Goal: Task Accomplishment & Management: Complete application form

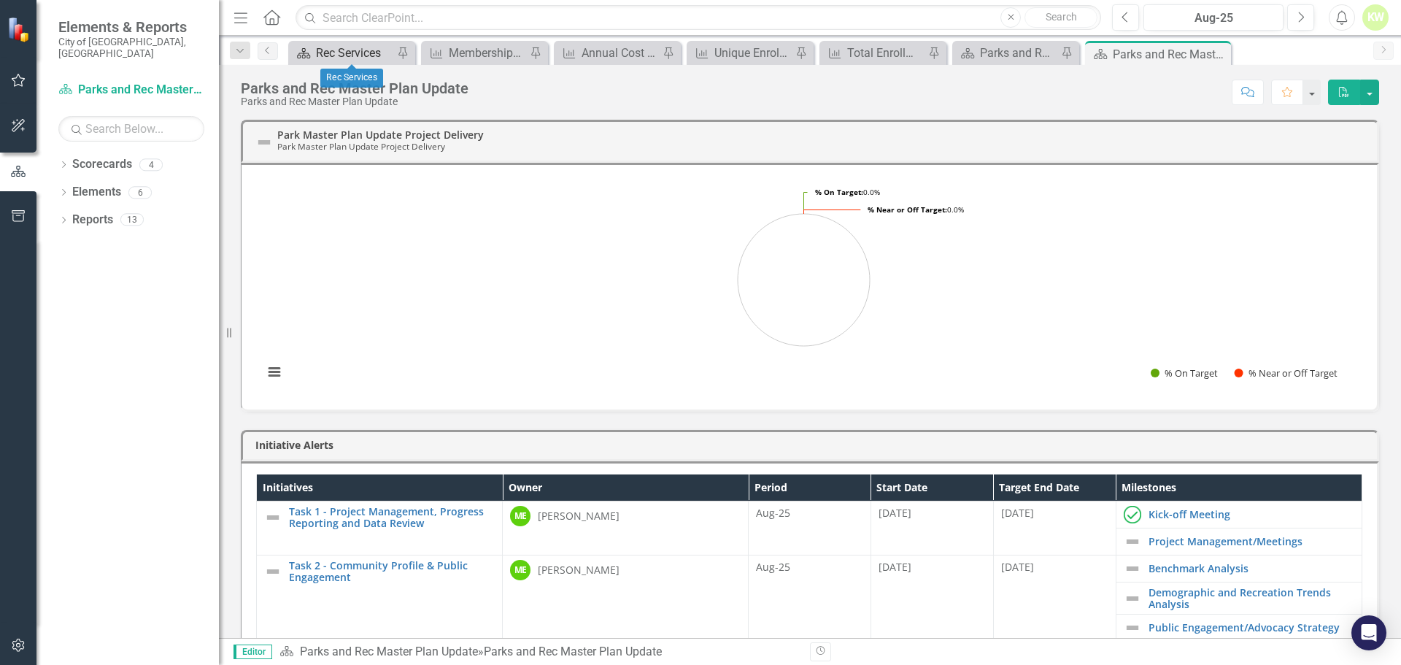
click at [325, 54] on div "Rec Services" at bounding box center [354, 53] width 77 height 18
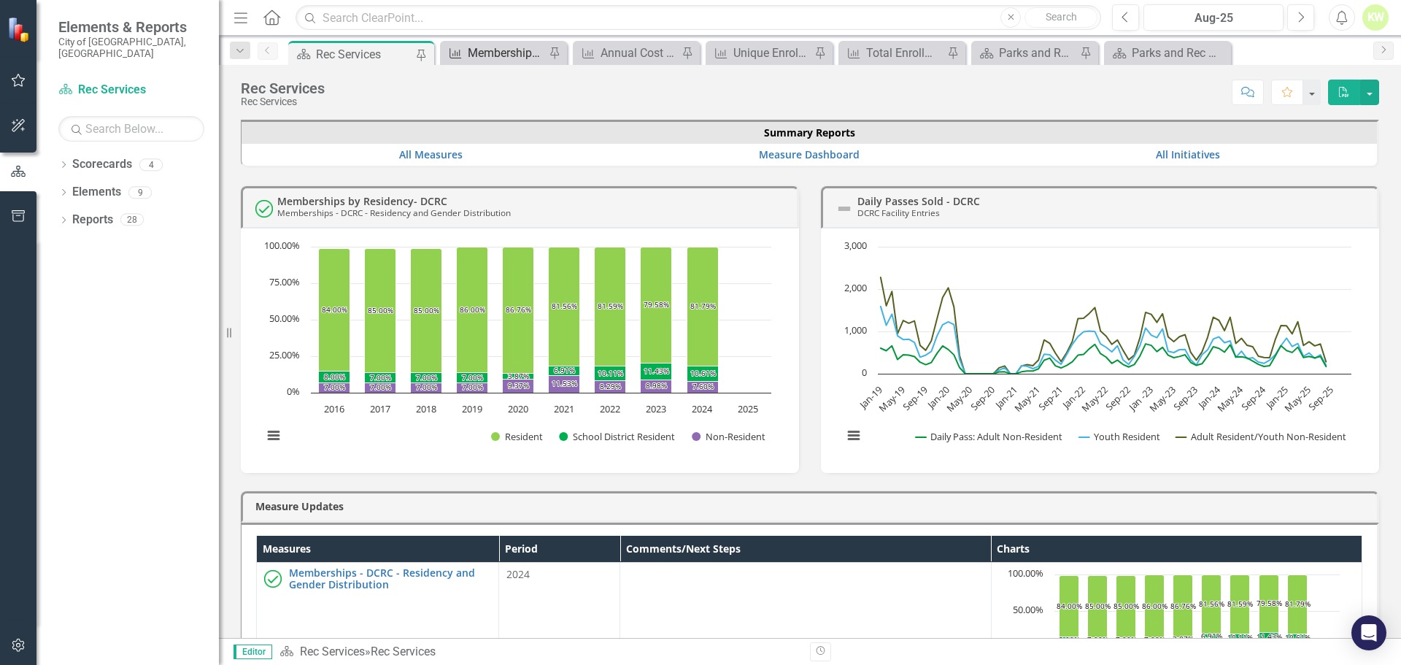
click at [528, 48] on div "Memberships - Outdoor Pools" at bounding box center [506, 53] width 77 height 18
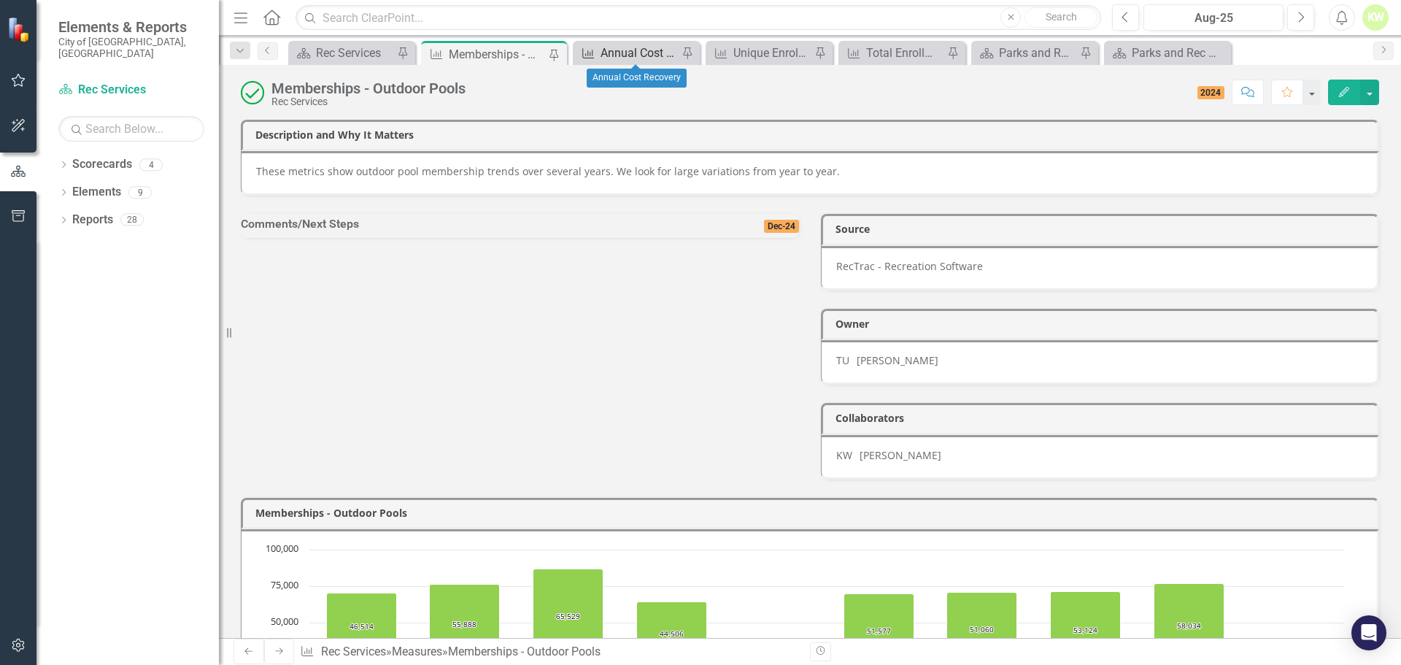
click at [627, 53] on div "Annual Cost Recovery" at bounding box center [638, 53] width 77 height 18
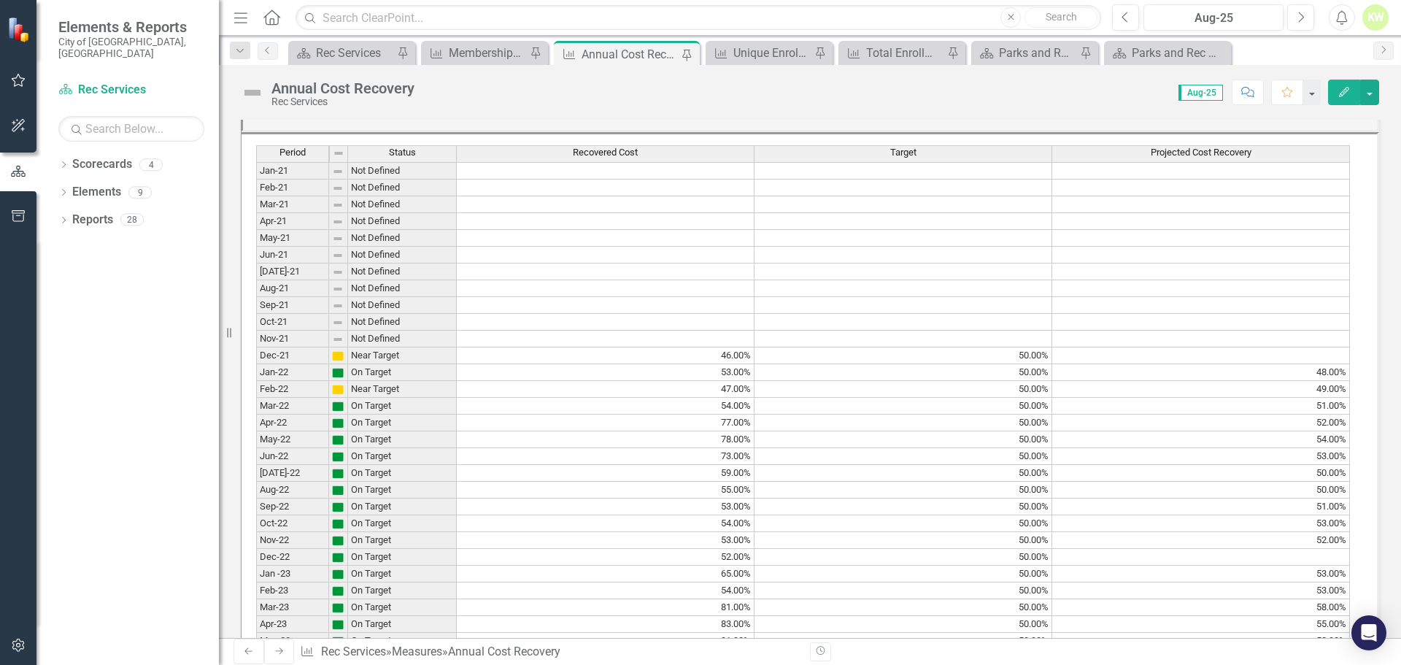
scroll to position [1670, 0]
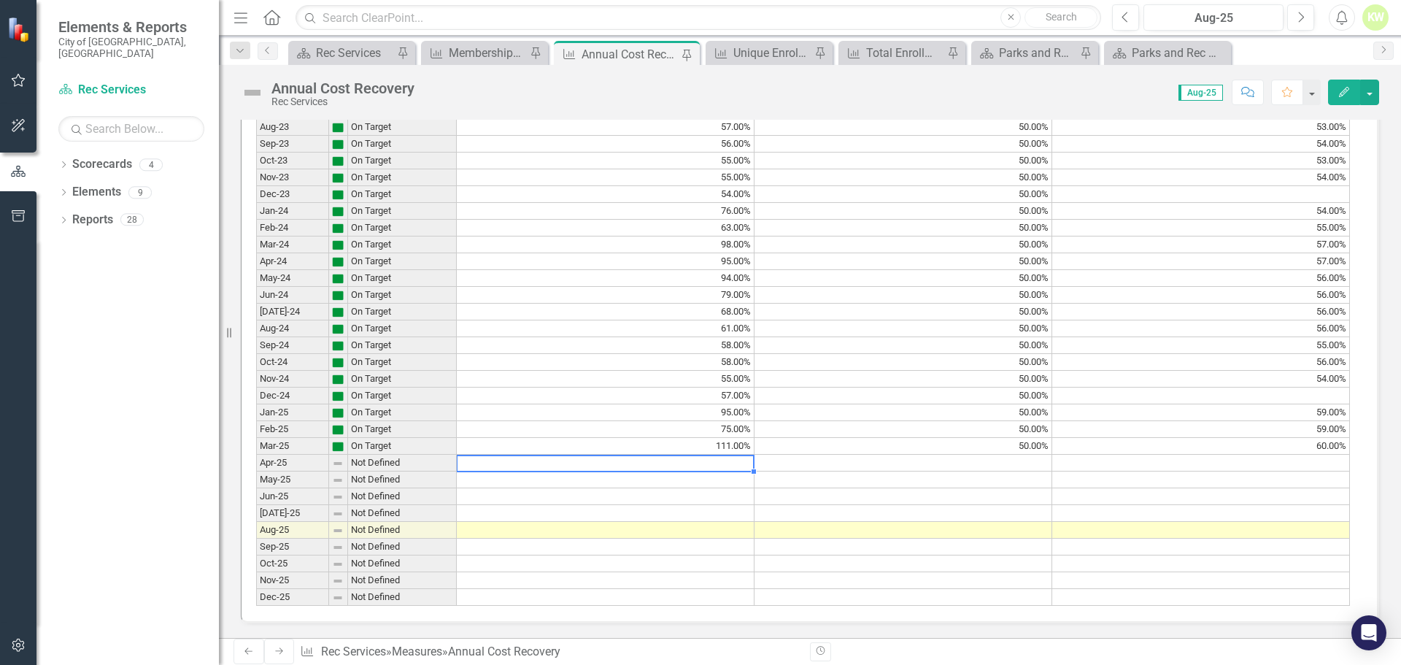
click at [678, 455] on td at bounding box center [606, 463] width 298 height 17
type textarea "101"
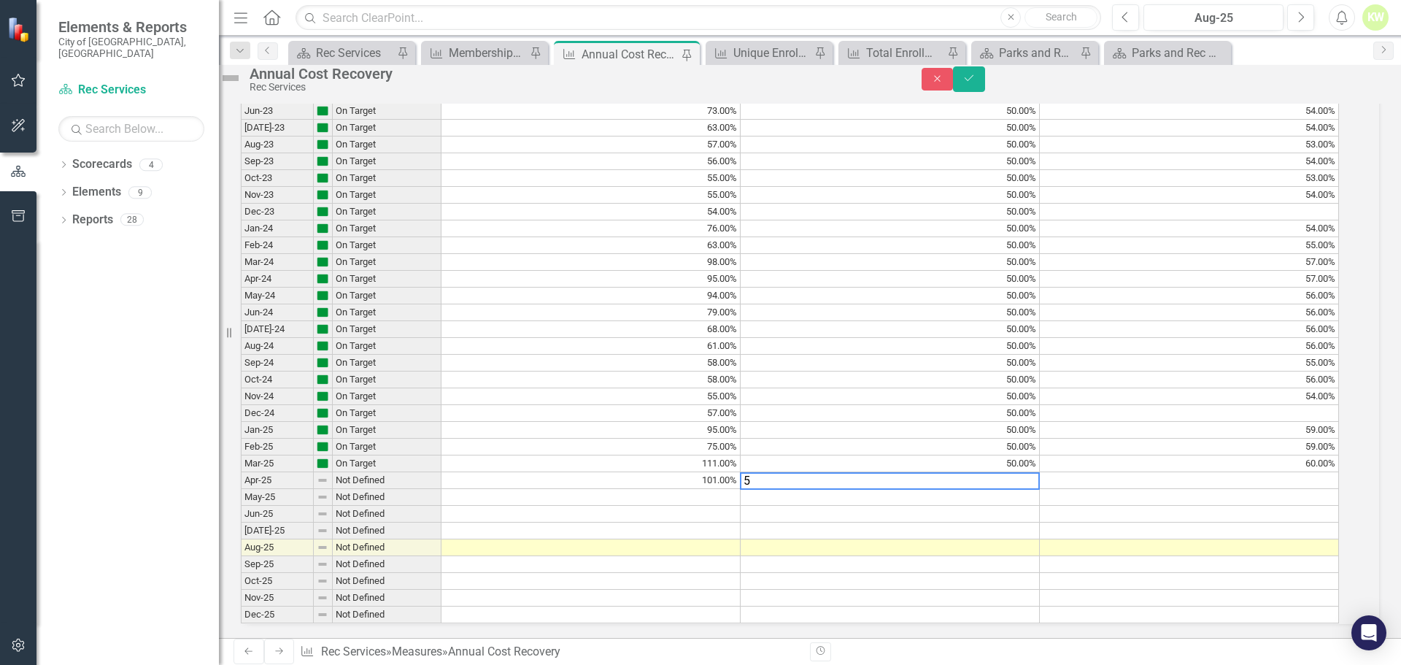
type textarea "50"
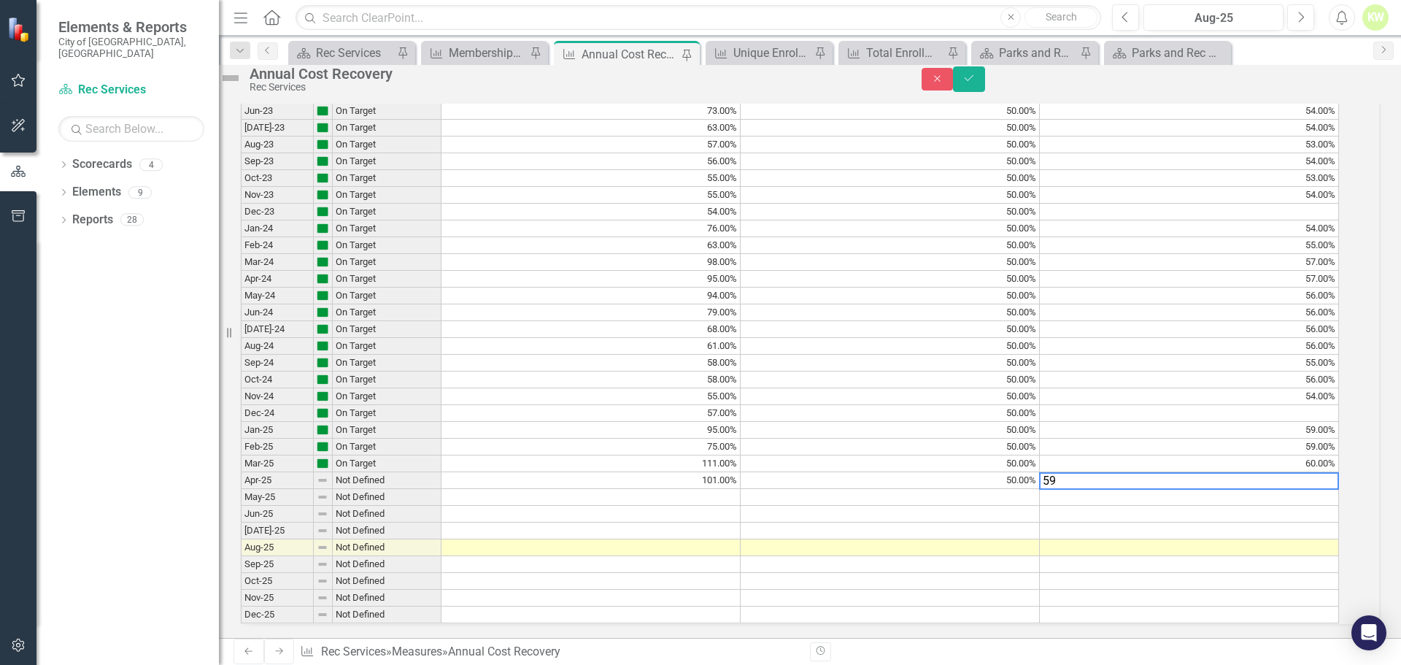
type textarea "59"
click at [723, 489] on td at bounding box center [590, 497] width 299 height 17
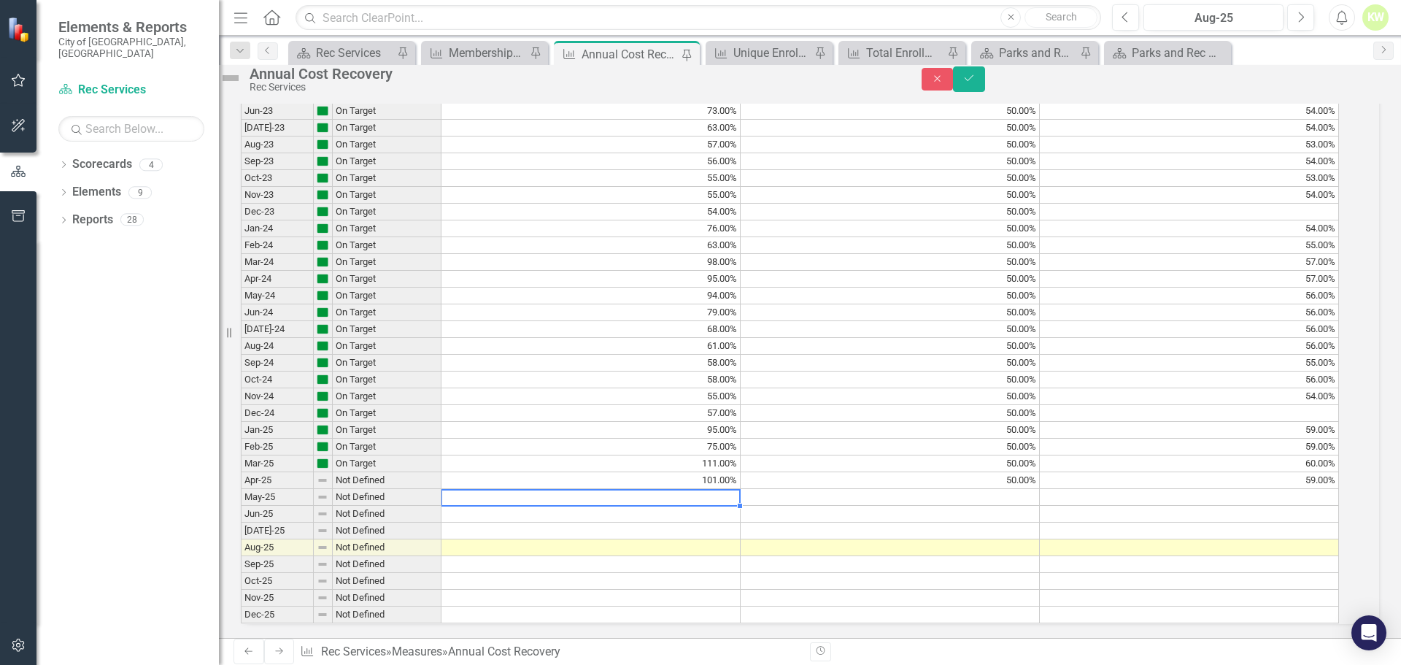
click at [730, 489] on td at bounding box center [590, 497] width 299 height 17
type textarea "98"
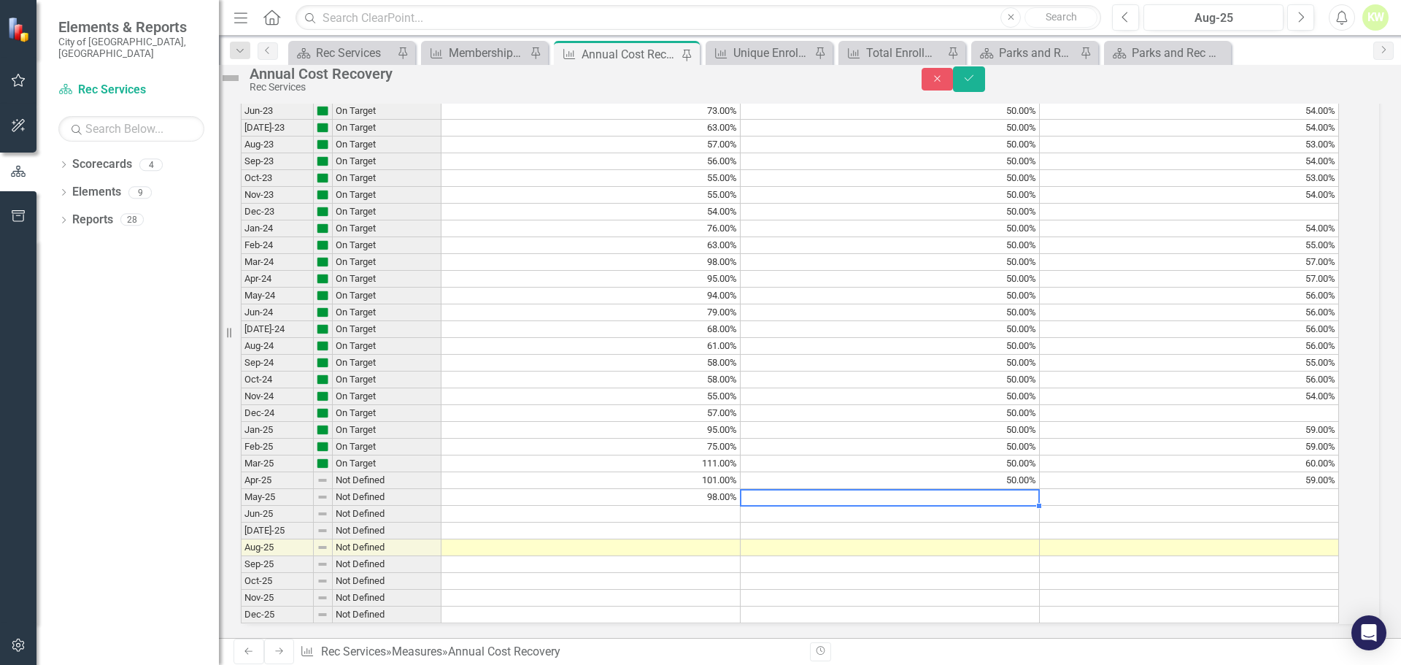
type textarea "50"
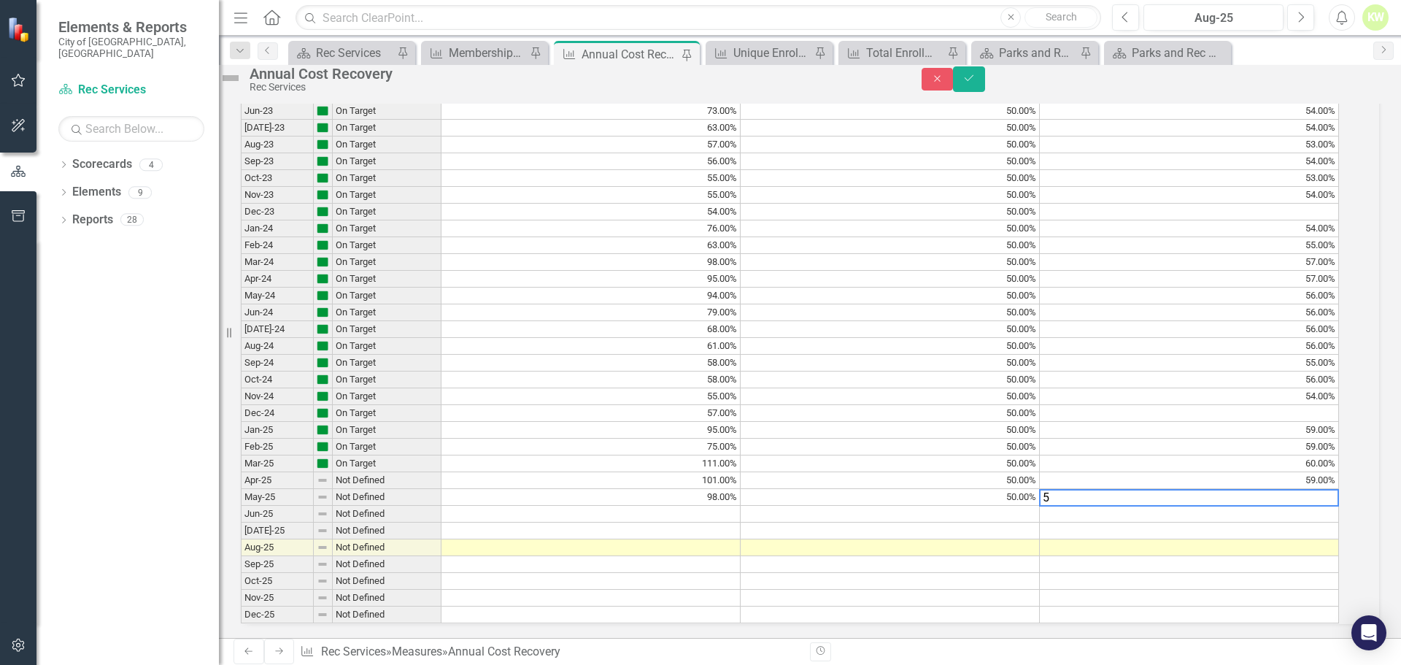
type textarea "59"
click at [725, 506] on td at bounding box center [590, 514] width 299 height 17
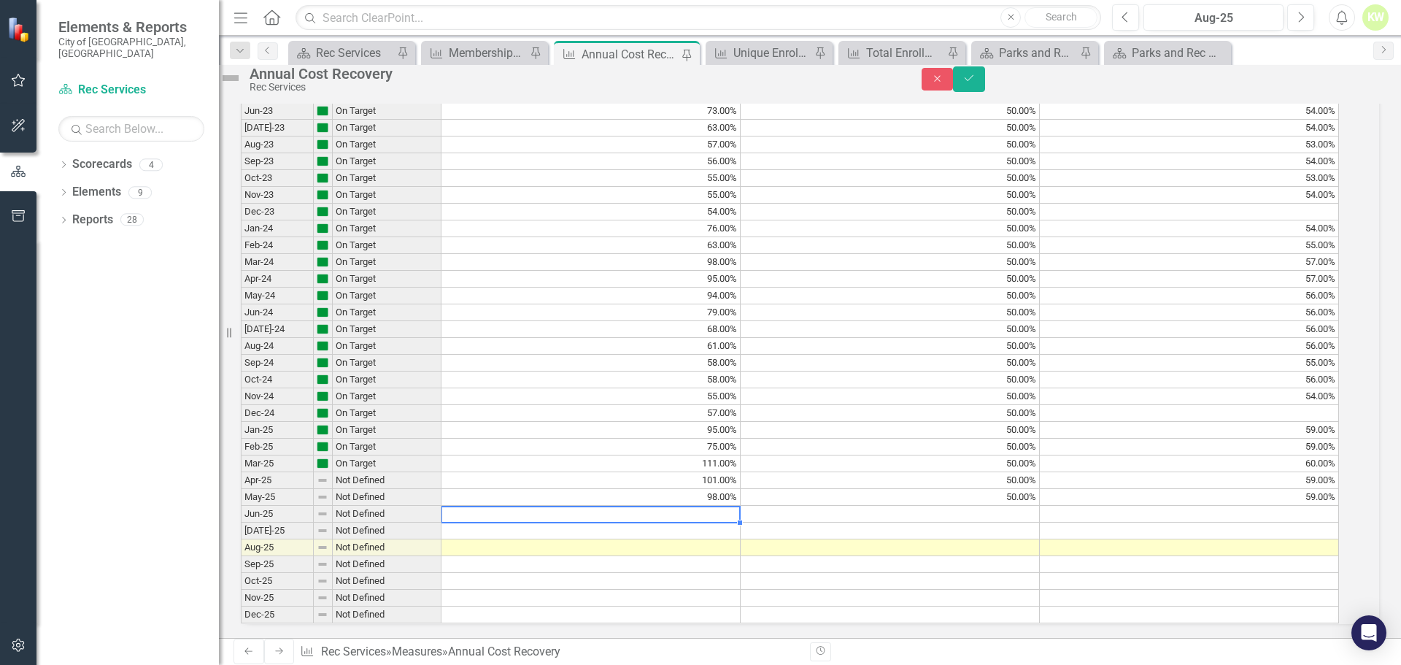
click at [725, 506] on td at bounding box center [590, 514] width 299 height 17
type textarea "88"
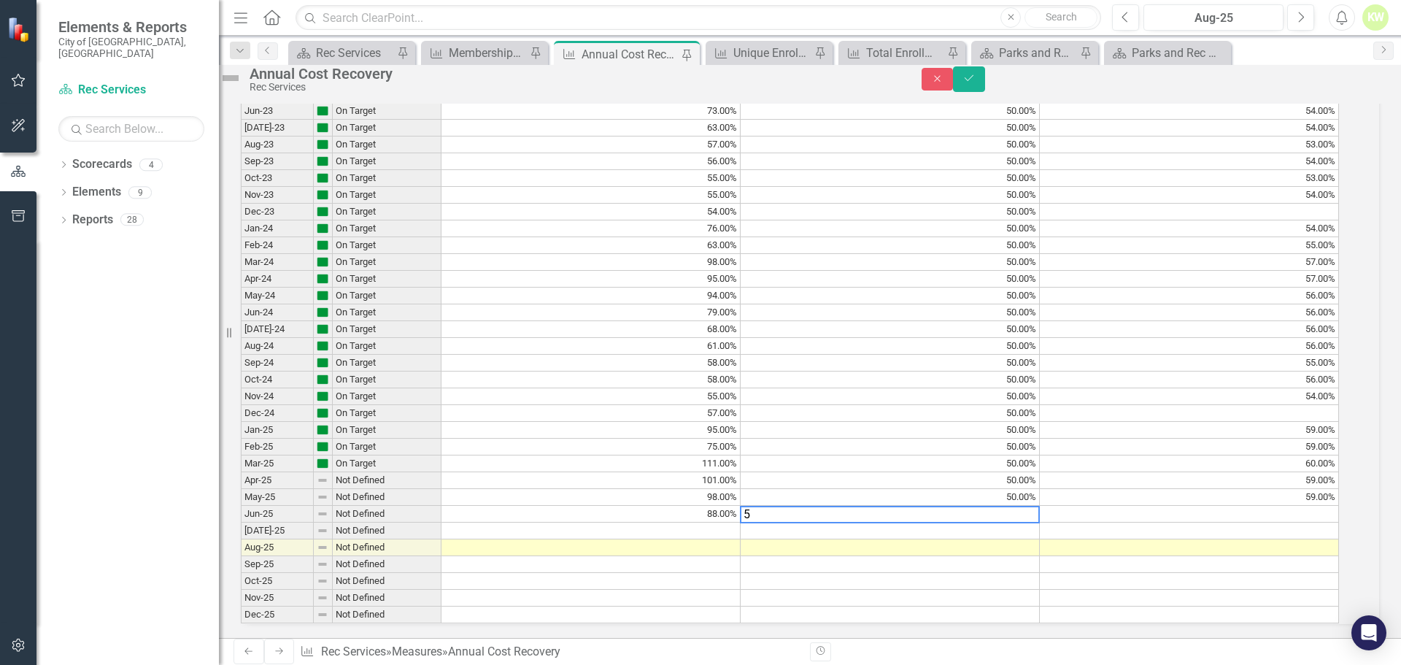
type textarea "50"
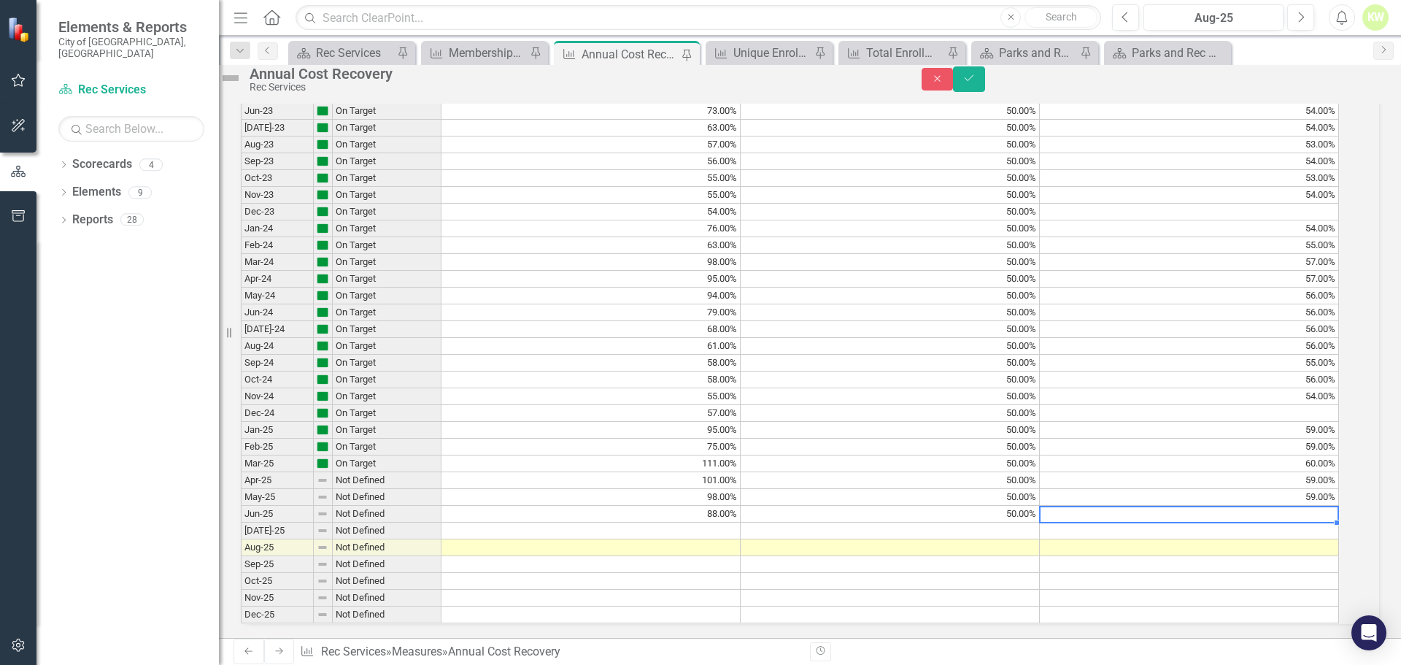
type textarea "61"
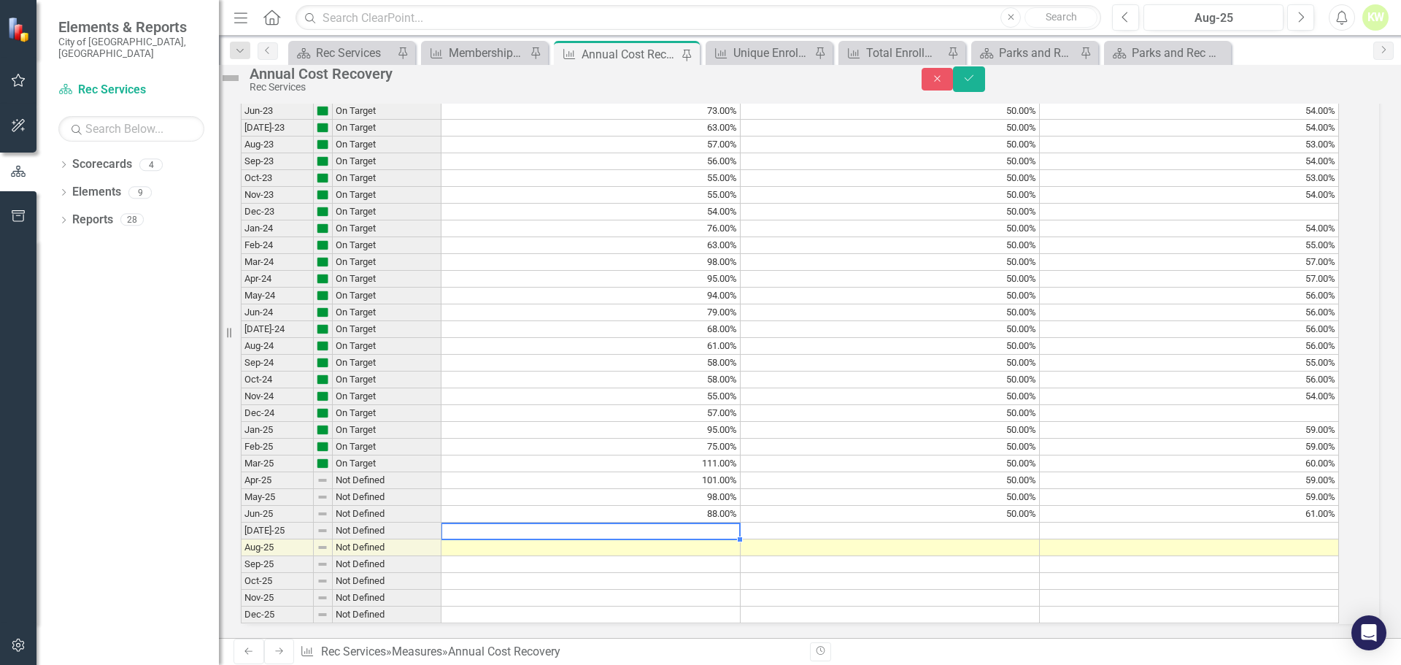
click at [738, 522] on td at bounding box center [590, 530] width 299 height 17
type textarea "73"
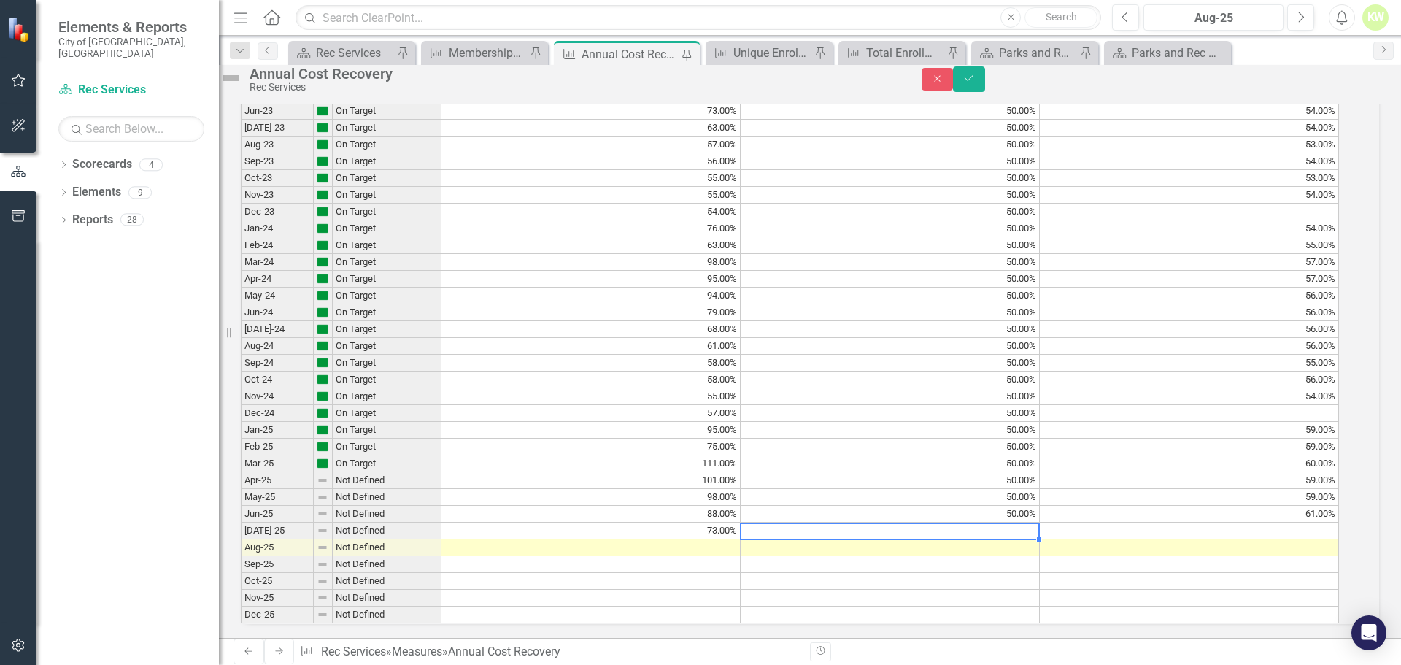
type textarea "50"
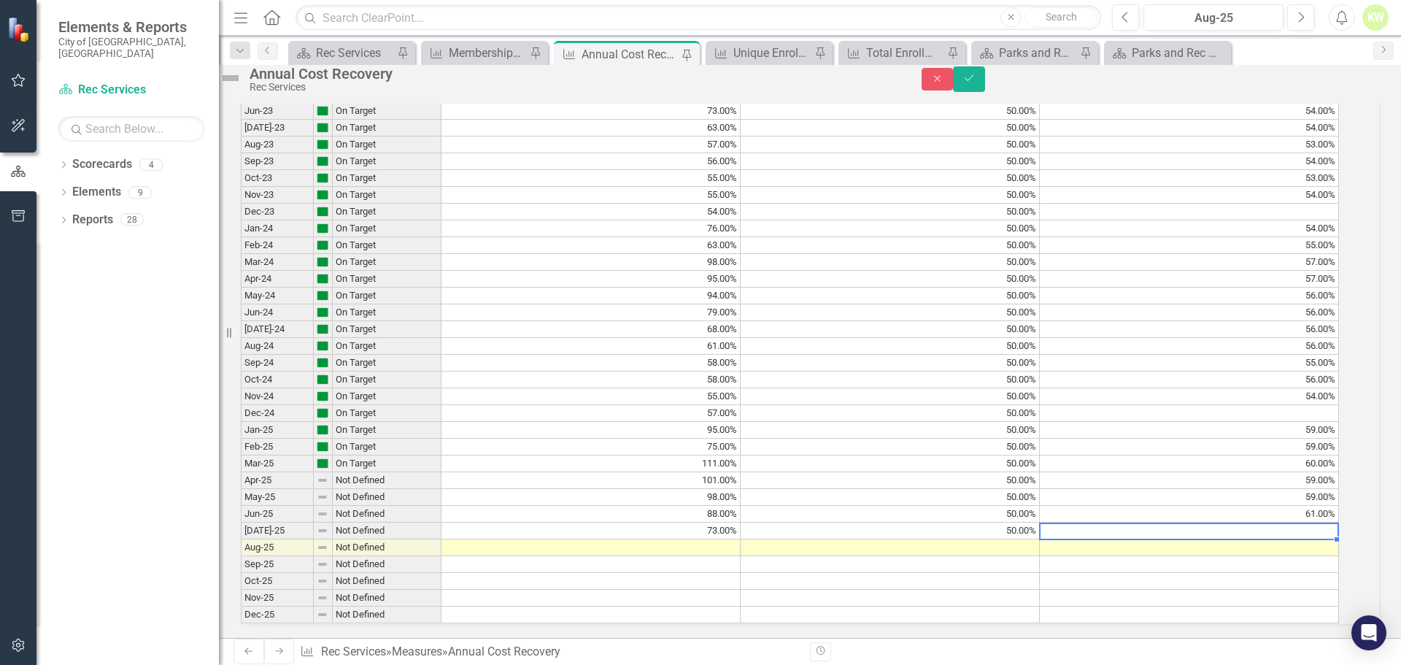
type textarea "60"
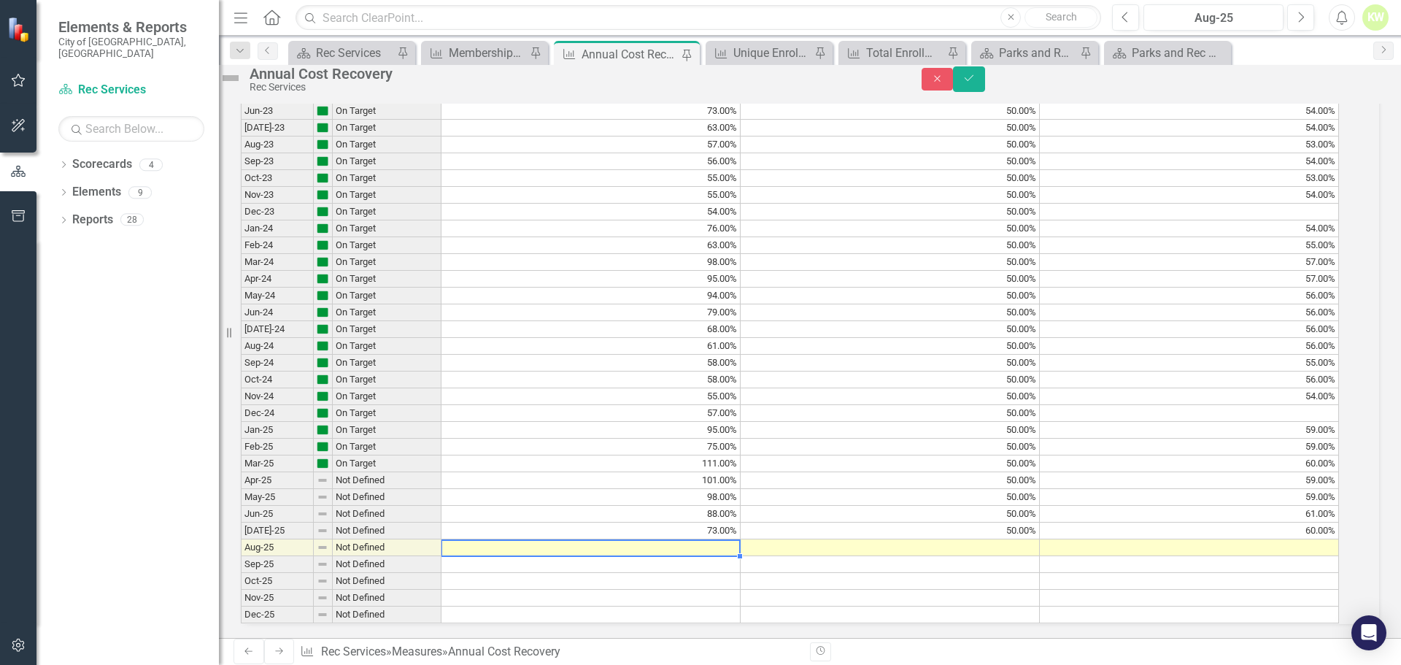
click at [720, 539] on td at bounding box center [590, 547] width 299 height 17
type textarea "64"
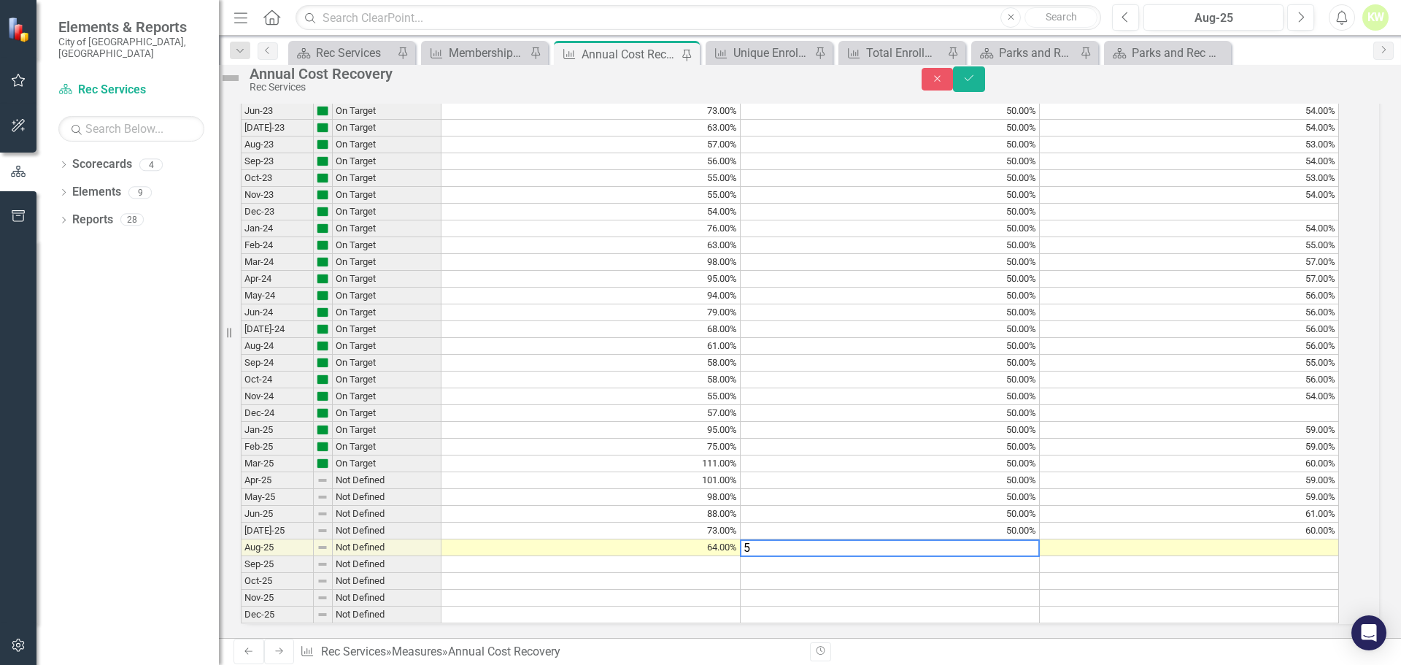
type textarea "50"
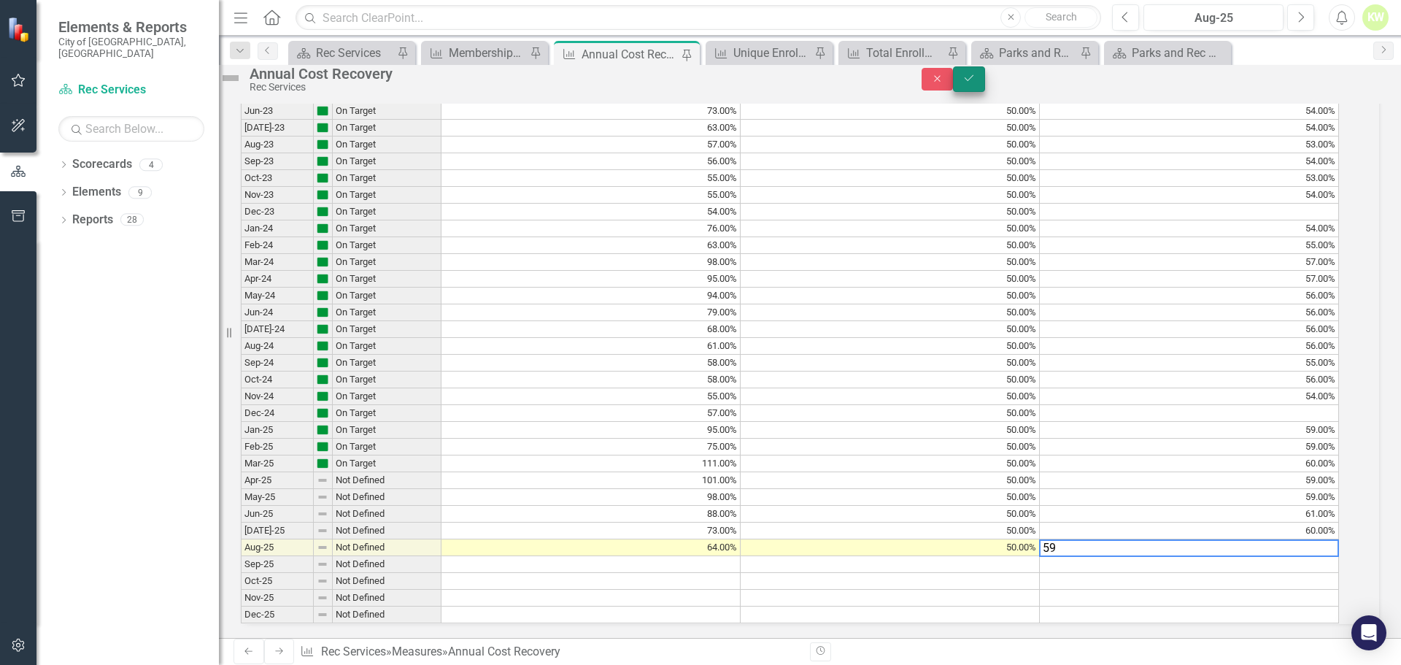
type textarea "59"
click at [976, 83] on icon "Save" at bounding box center [968, 78] width 13 height 10
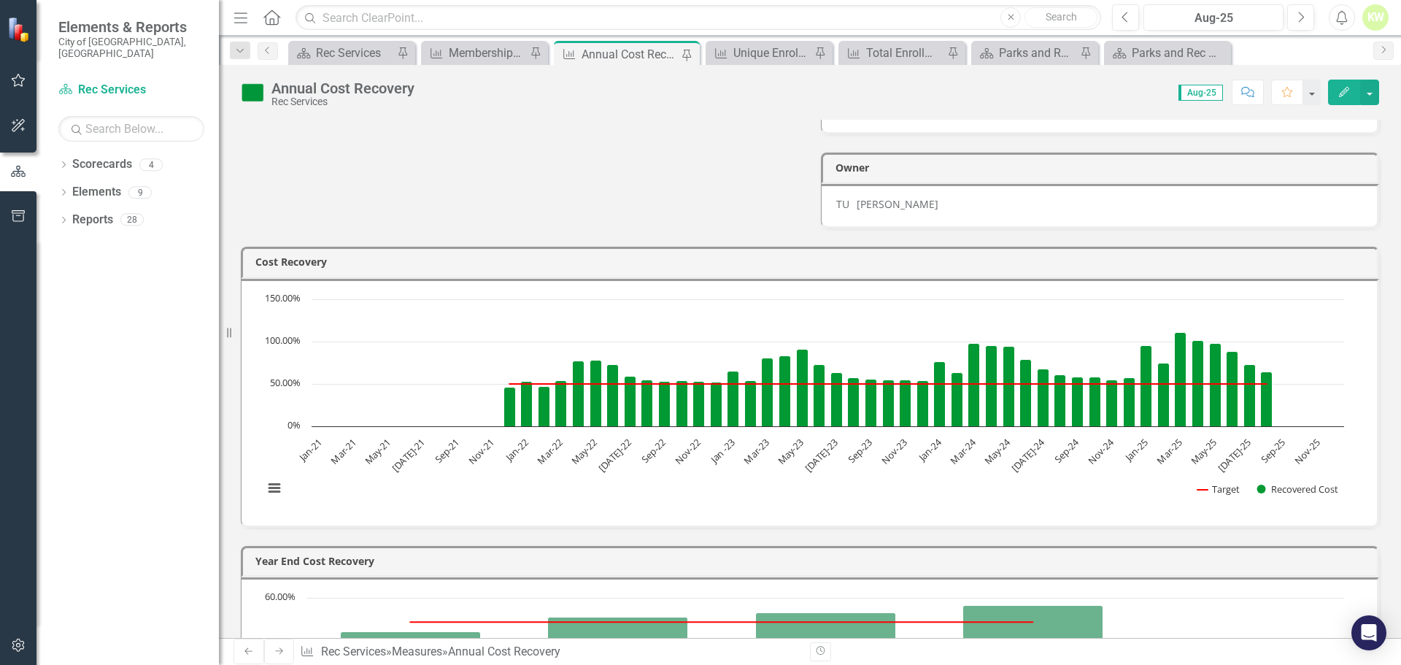
scroll to position [0, 0]
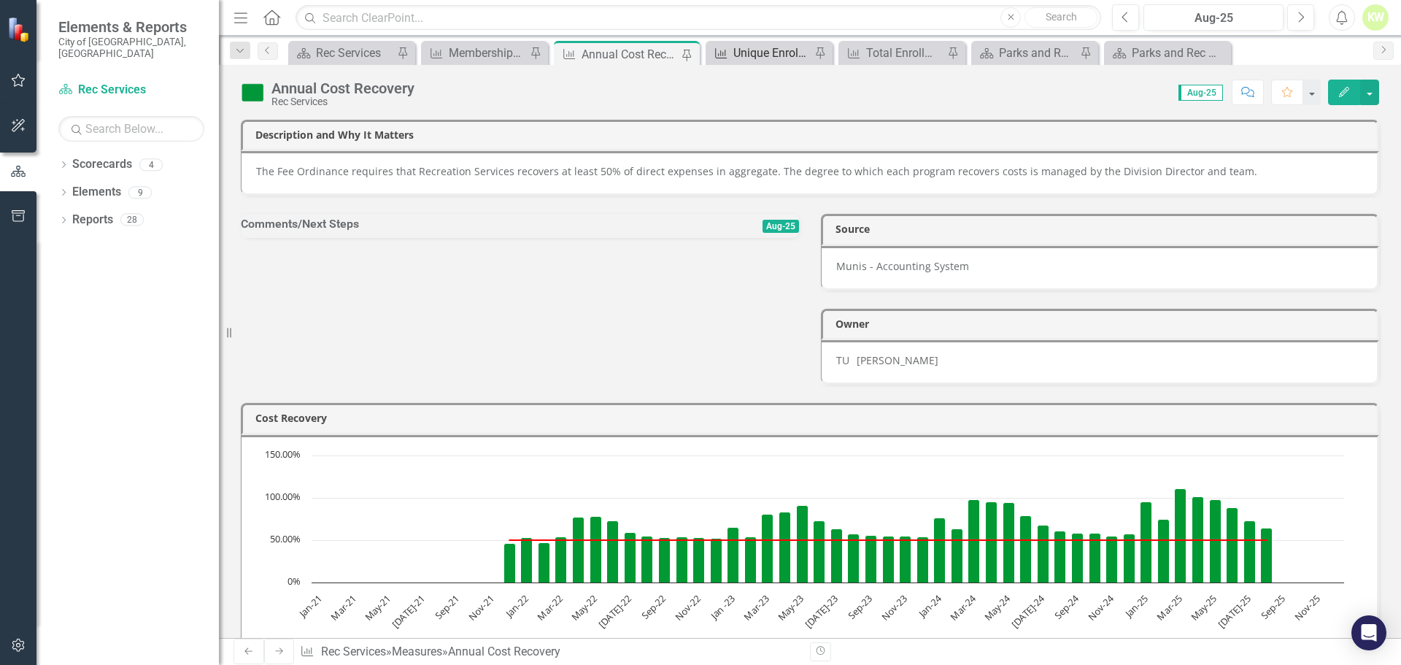
click at [765, 50] on div "Unique Enrollment" at bounding box center [771, 53] width 77 height 18
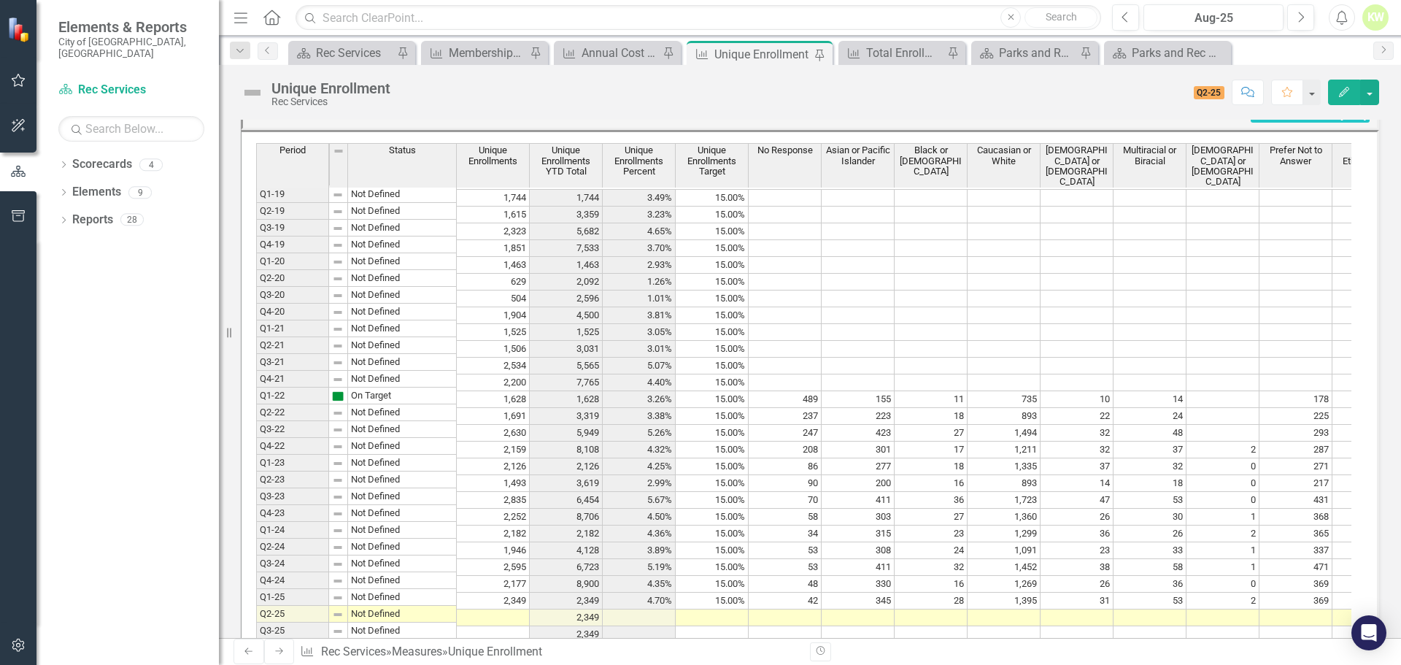
scroll to position [1030, 0]
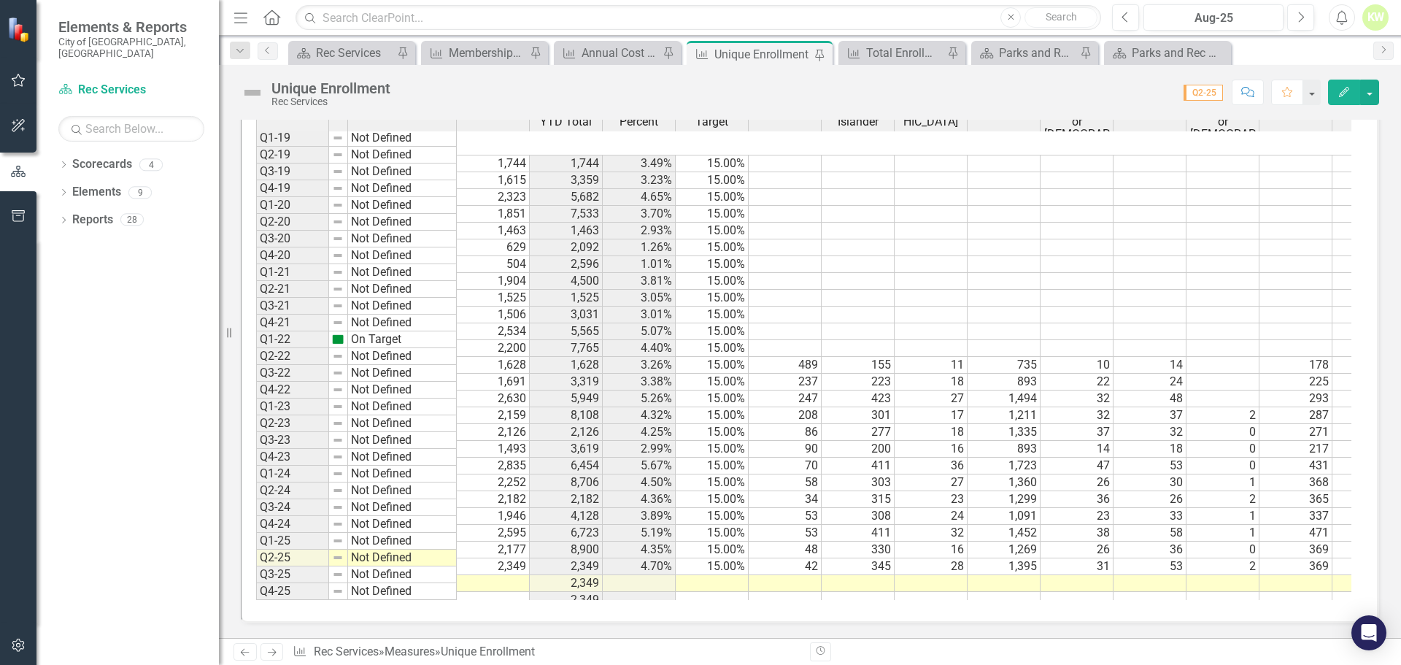
scroll to position [1030, 0]
click at [506, 575] on td at bounding box center [493, 583] width 73 height 17
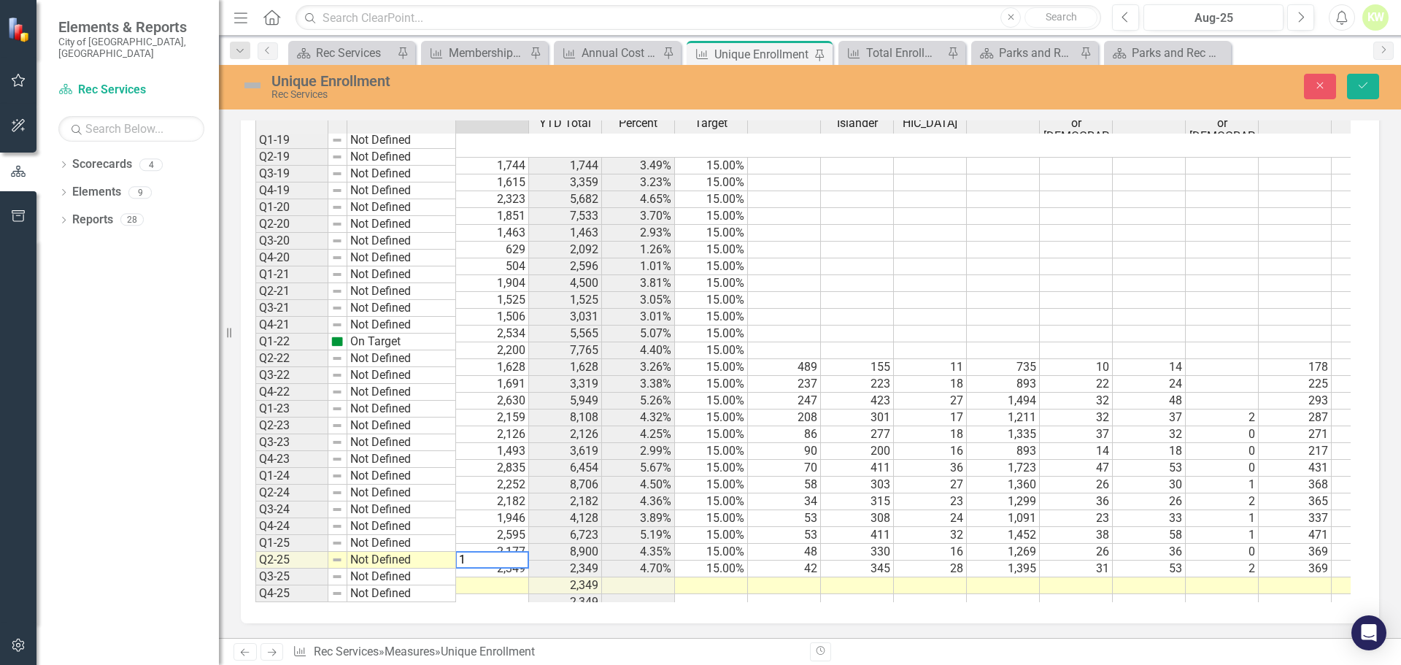
scroll to position [1031, 0]
type textarea "15"
type textarea "45"
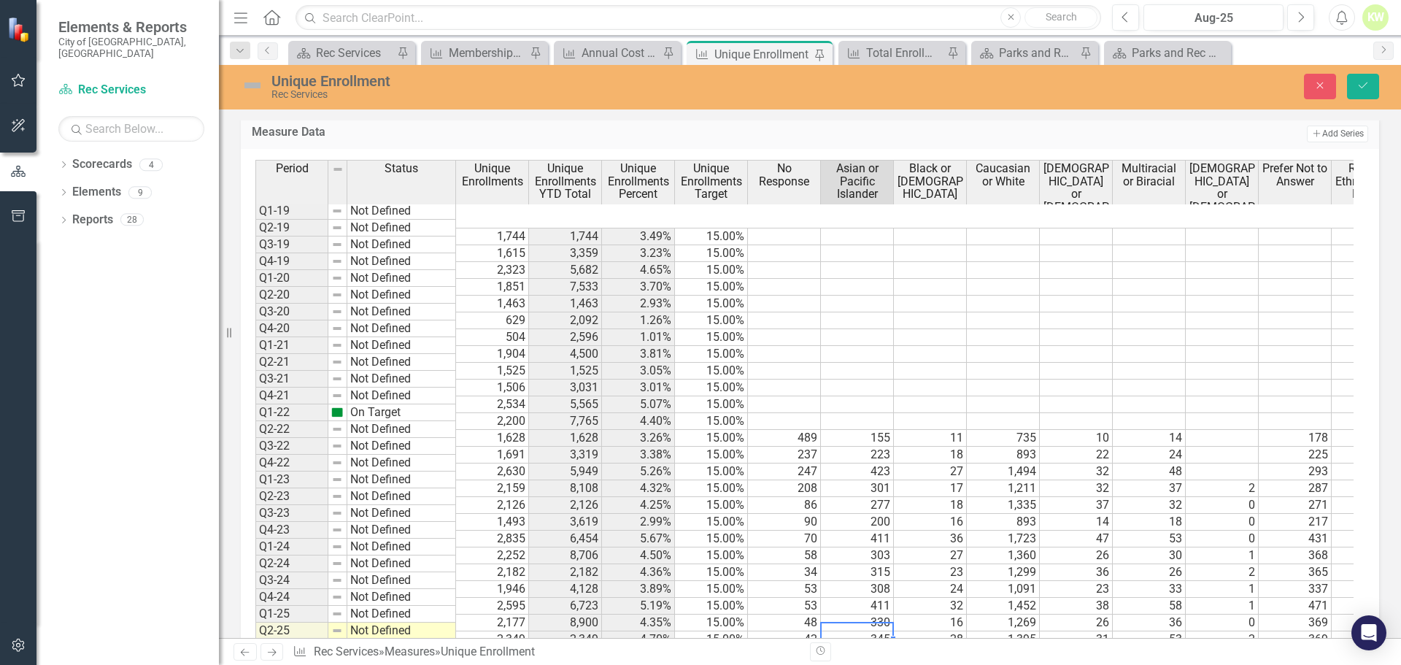
scroll to position [958, 0]
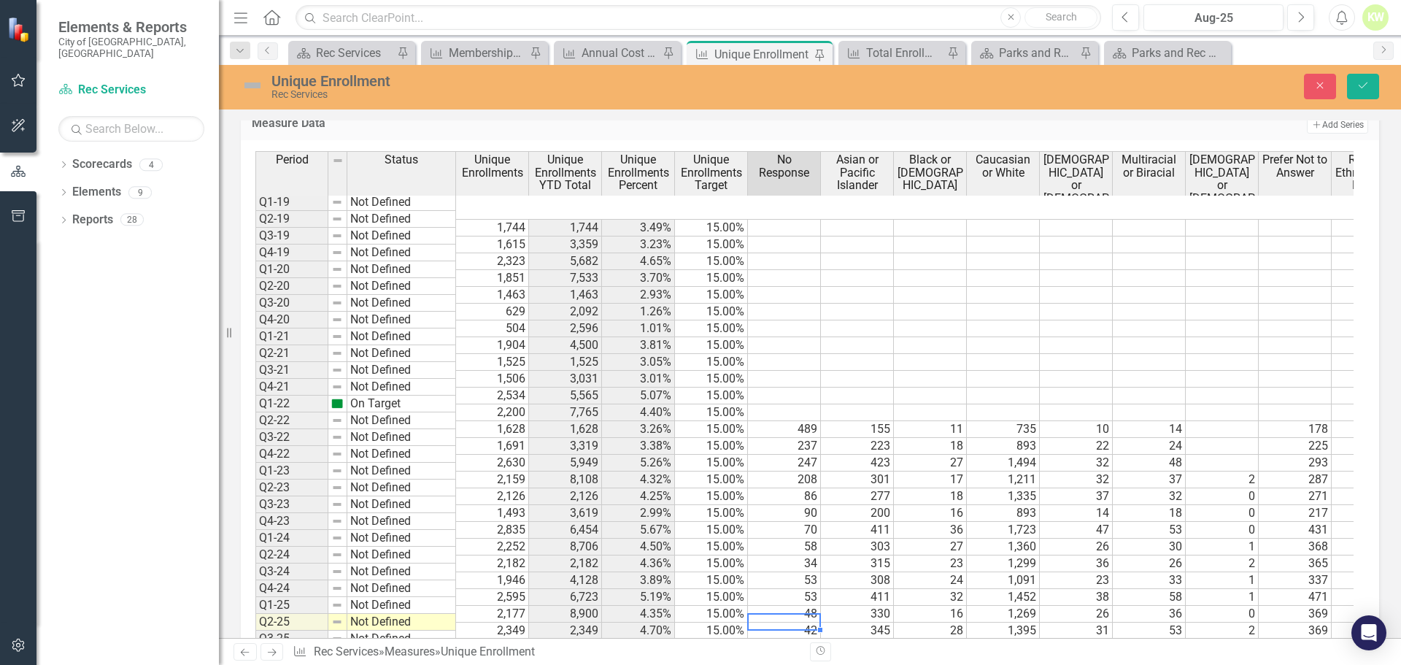
type textarea "46"
type textarea "279"
type textarea "10"
type textarea "1017"
type textarea "25"
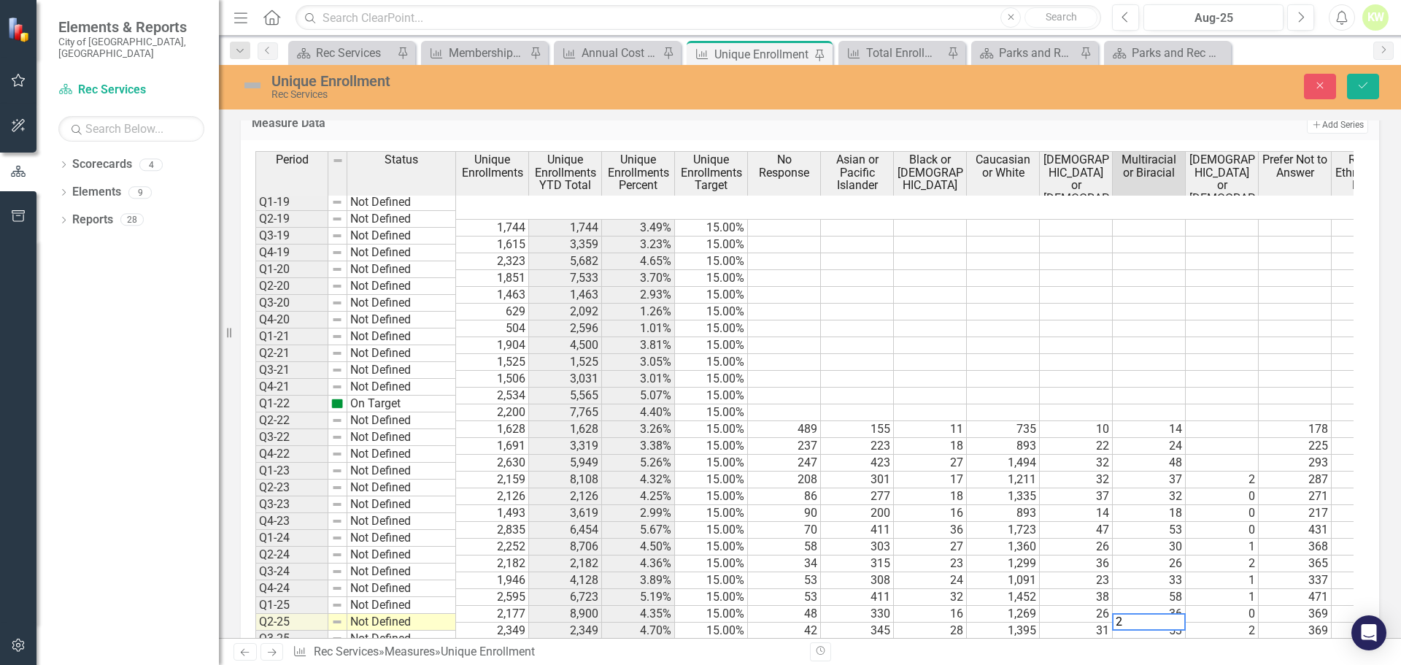
type textarea "27"
type textarea "1"
type textarea "281"
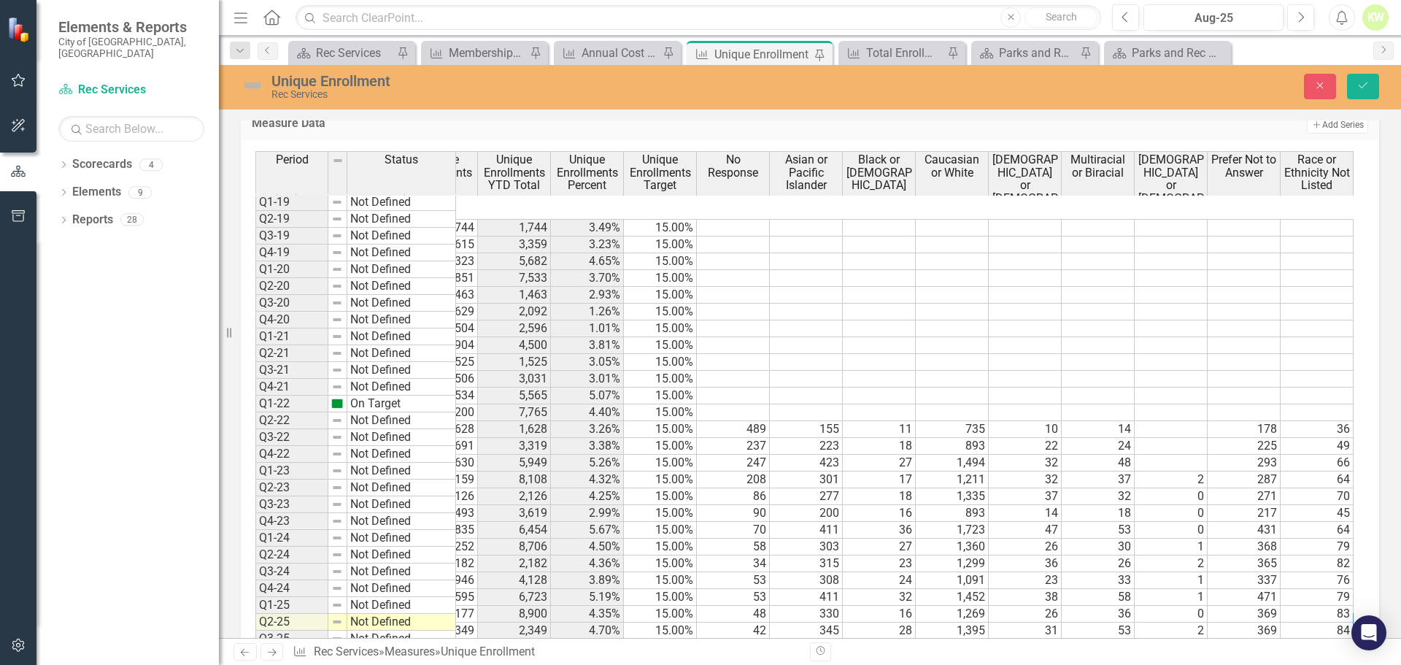
scroll to position [0, 124]
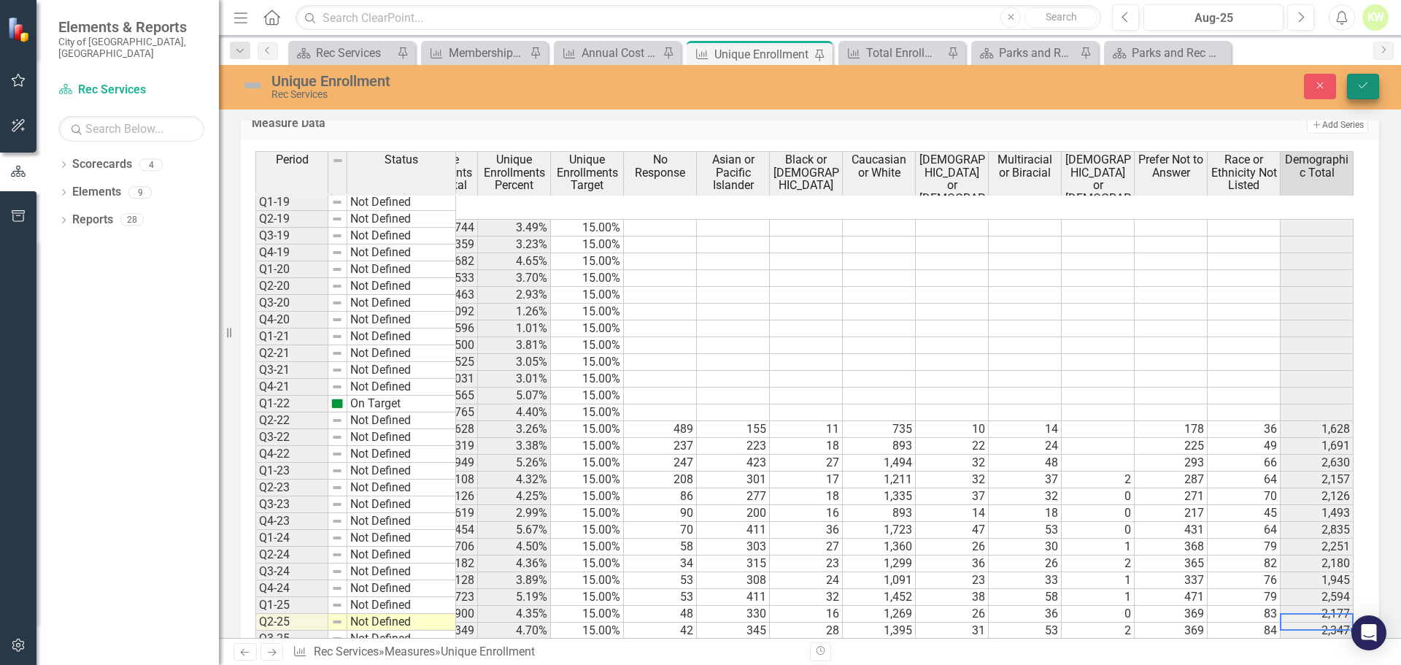
type textarea "69"
click at [1369, 85] on icon "Save" at bounding box center [1362, 85] width 13 height 10
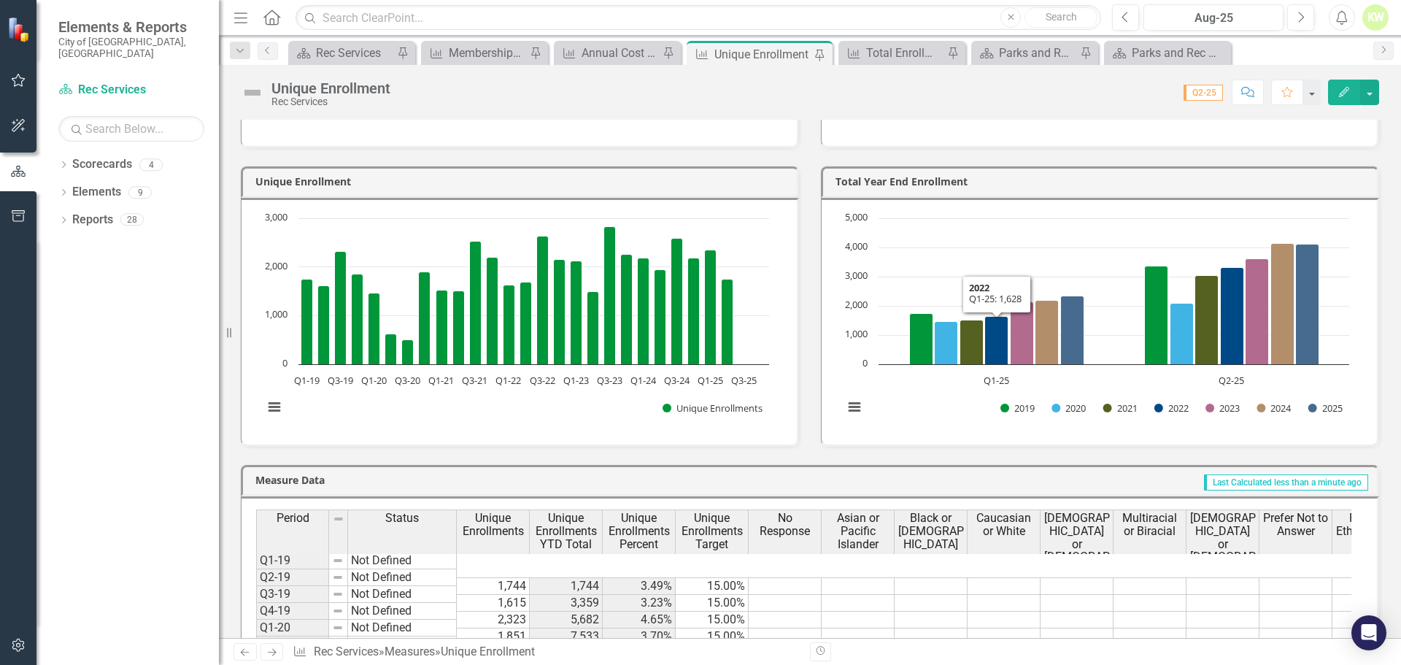
scroll to position [592, 0]
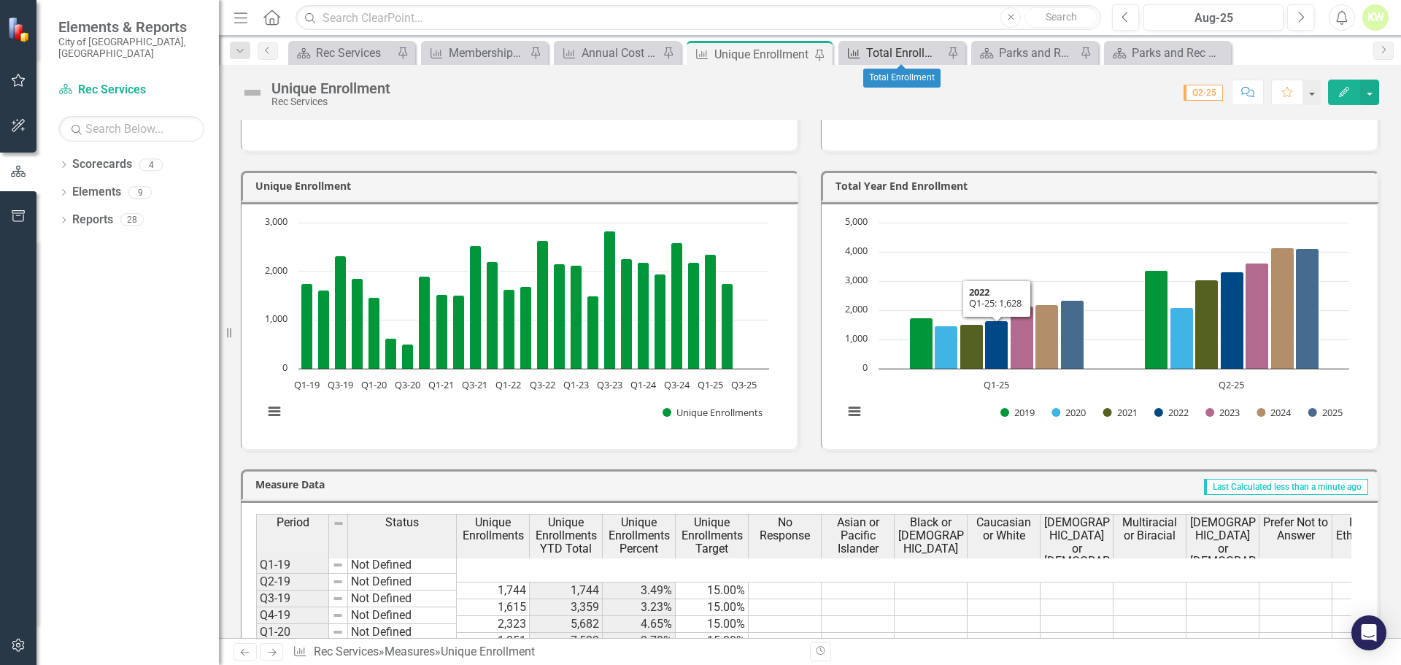
click at [896, 57] on div "Total Enrollment" at bounding box center [904, 53] width 77 height 18
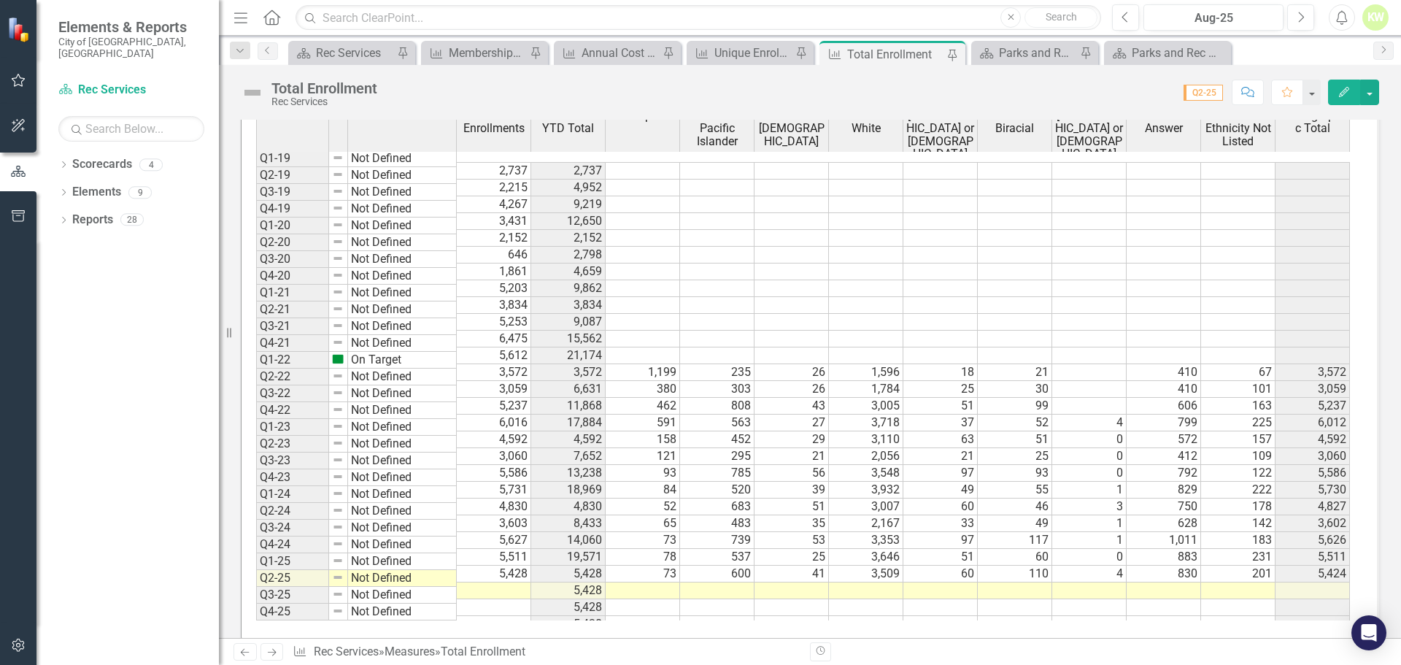
scroll to position [1213, 0]
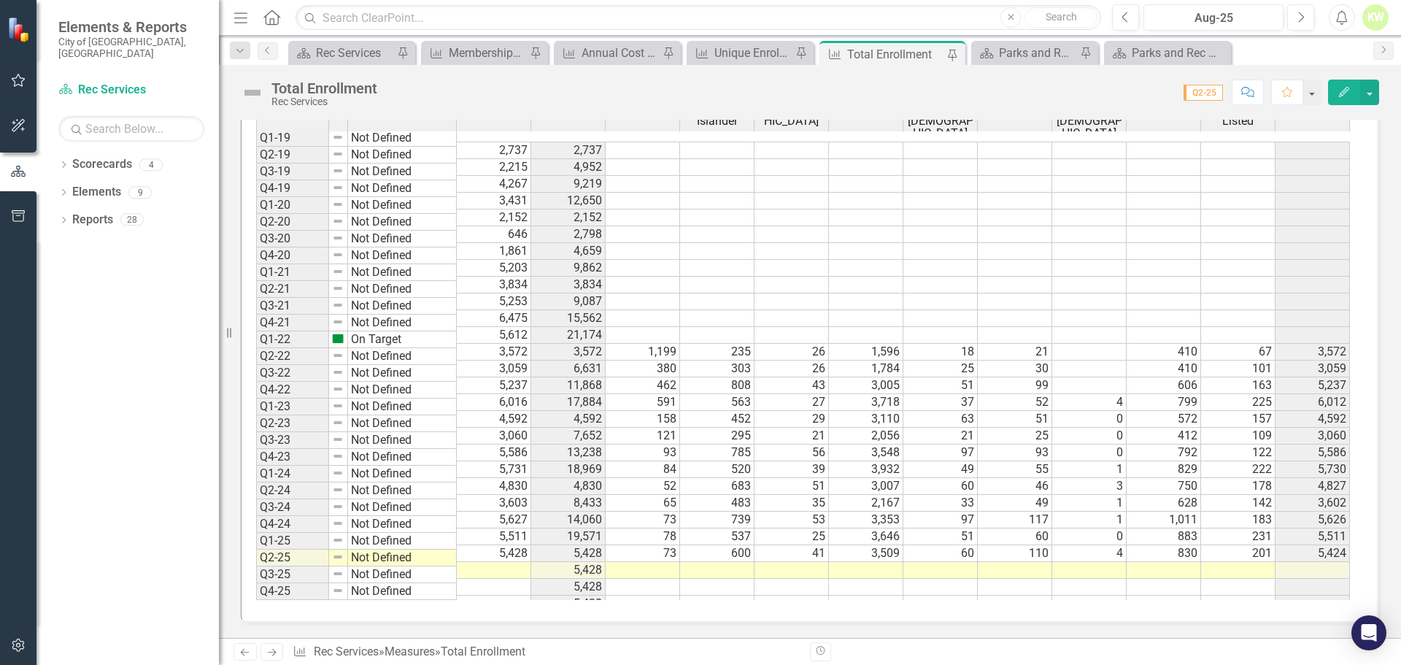
click at [510, 562] on td at bounding box center [494, 570] width 74 height 17
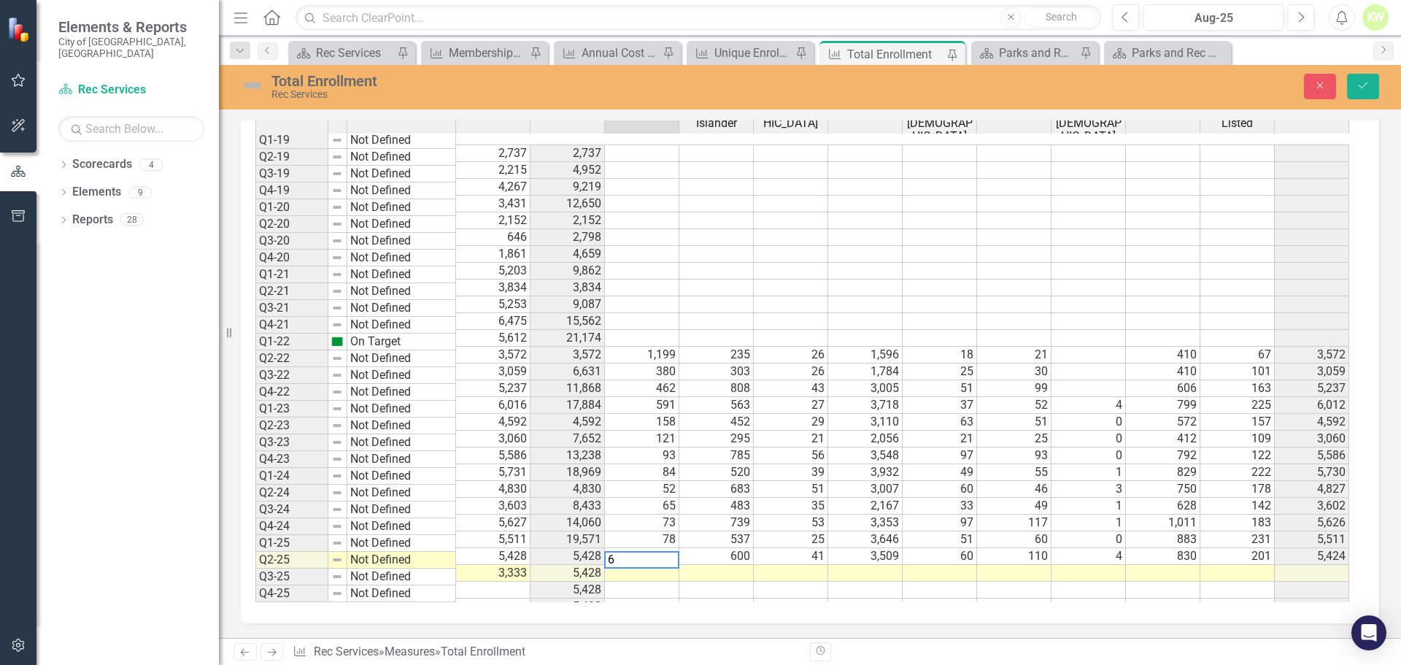
type textarea "69"
type textarea "390"
type textarea "18"
type textarea "2124"
type textarea "34"
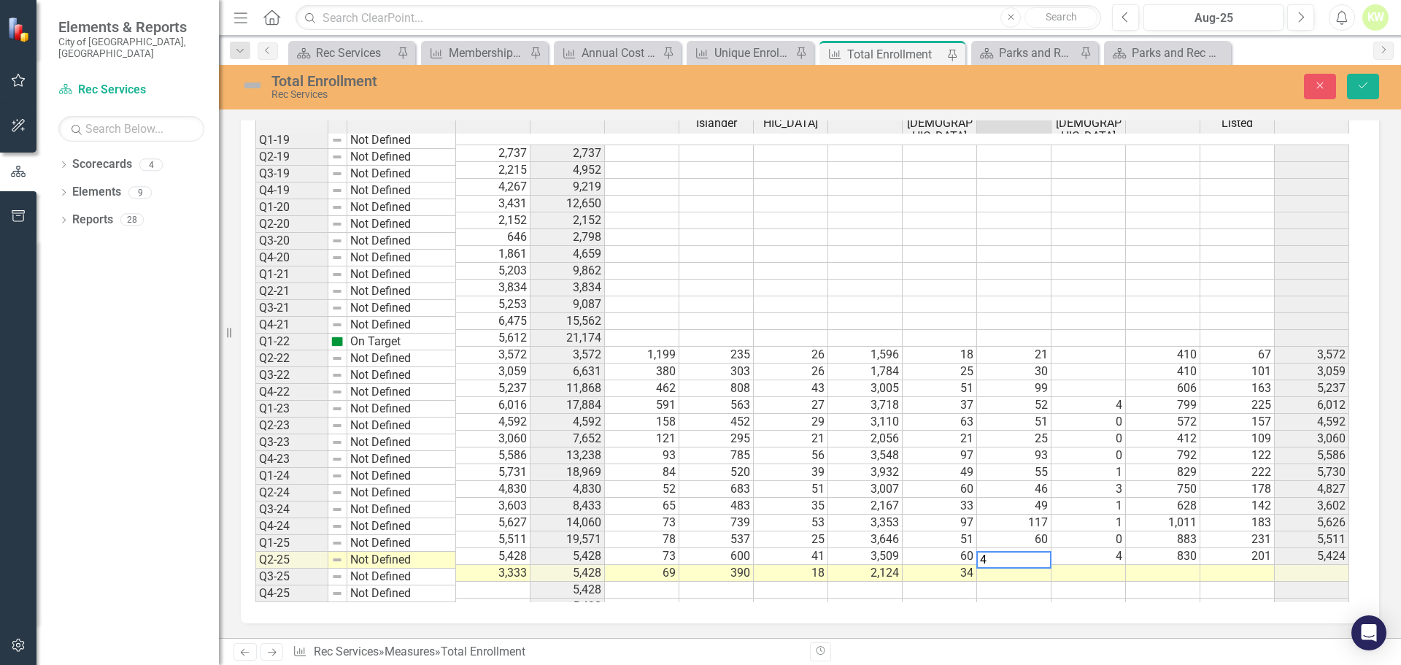
type textarea "42"
type textarea "3"
type textarea "500"
type textarea "153"
click at [1373, 83] on button "Save" at bounding box center [1363, 87] width 32 height 26
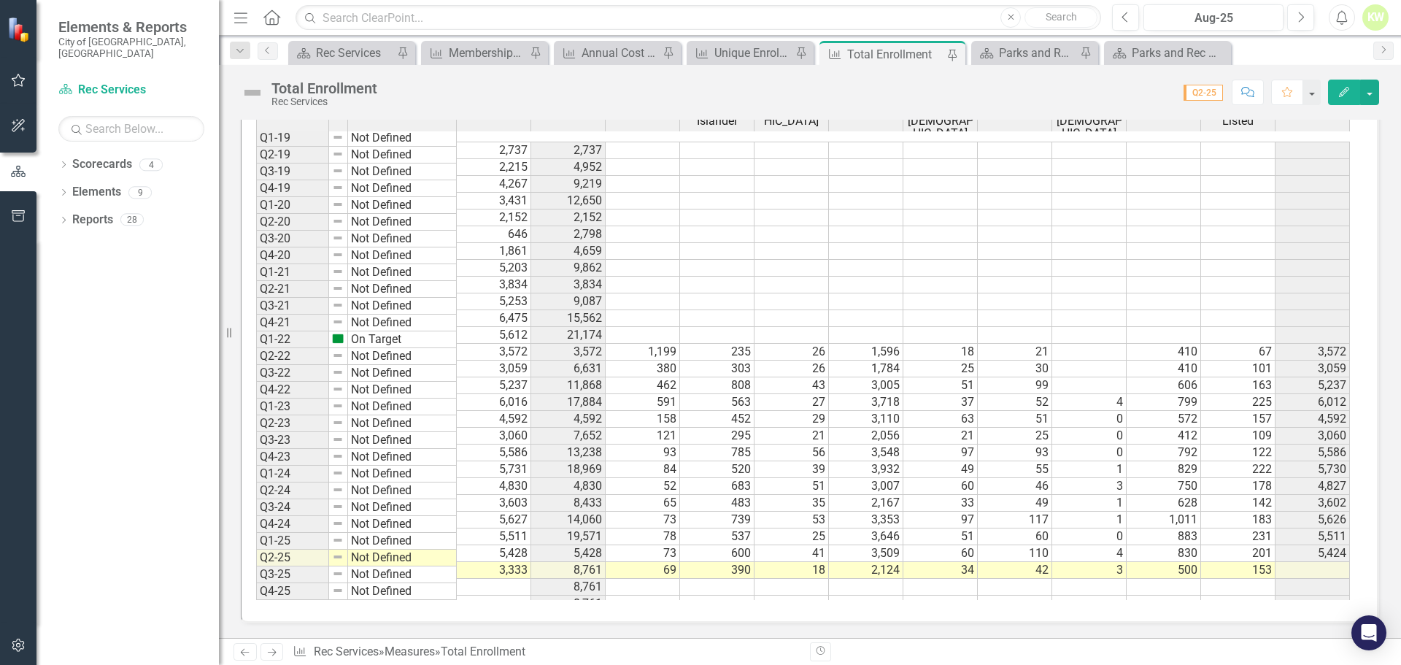
click at [1321, 562] on td at bounding box center [1312, 570] width 74 height 17
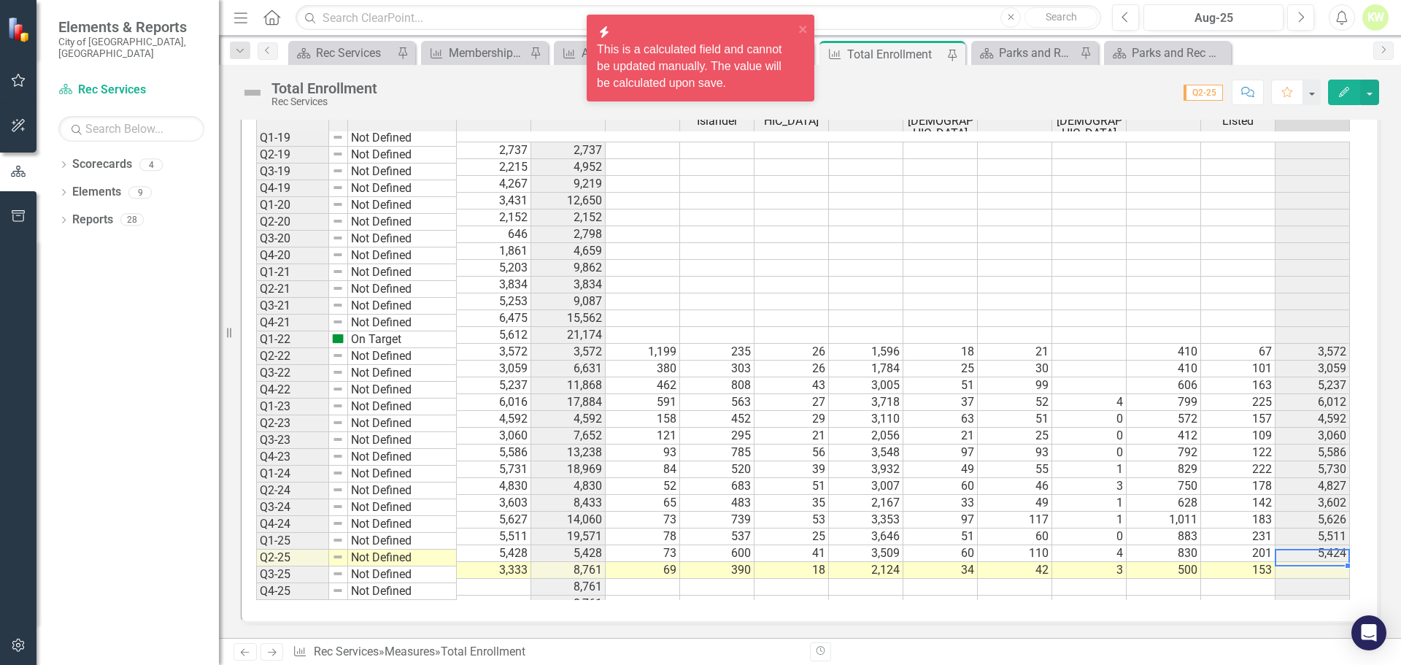
click at [1038, 277] on td at bounding box center [1015, 285] width 74 height 17
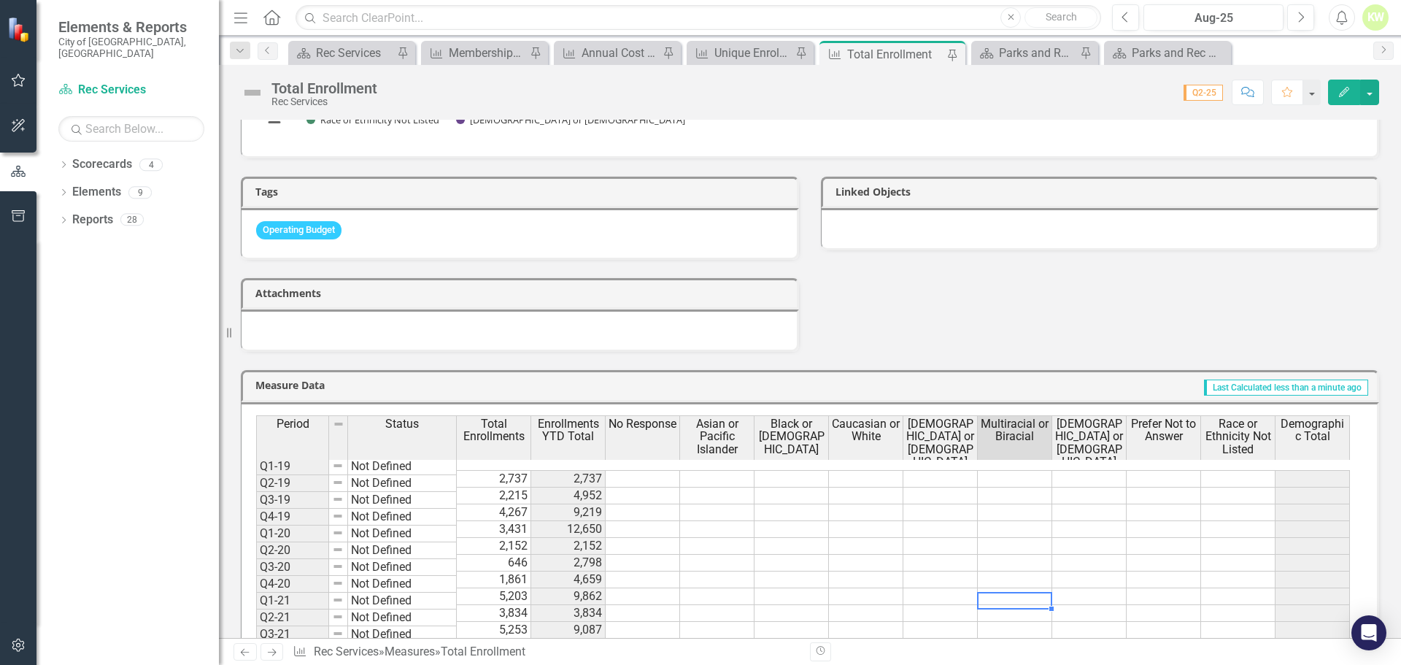
scroll to position [849, 0]
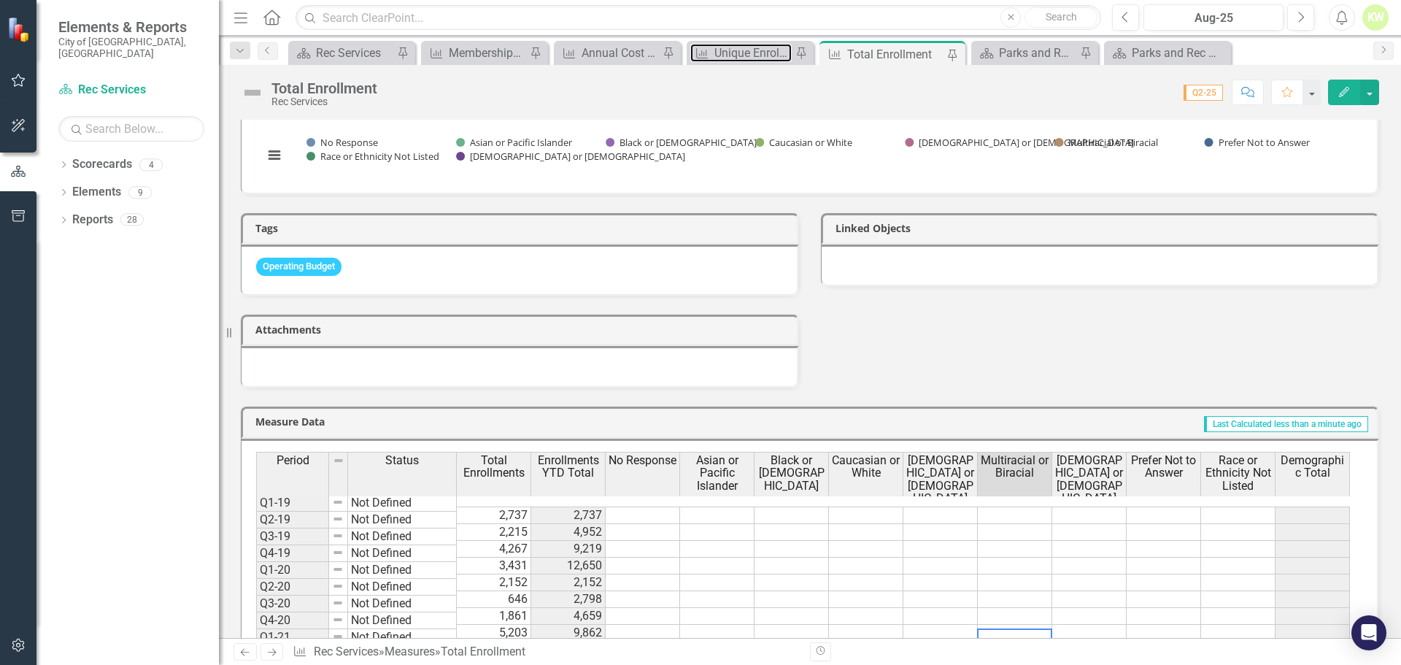
drag, startPoint x: 728, startPoint y: 48, endPoint x: 1370, endPoint y: 45, distance: 641.4
click at [728, 48] on div "Unique Enrollment" at bounding box center [752, 53] width 77 height 18
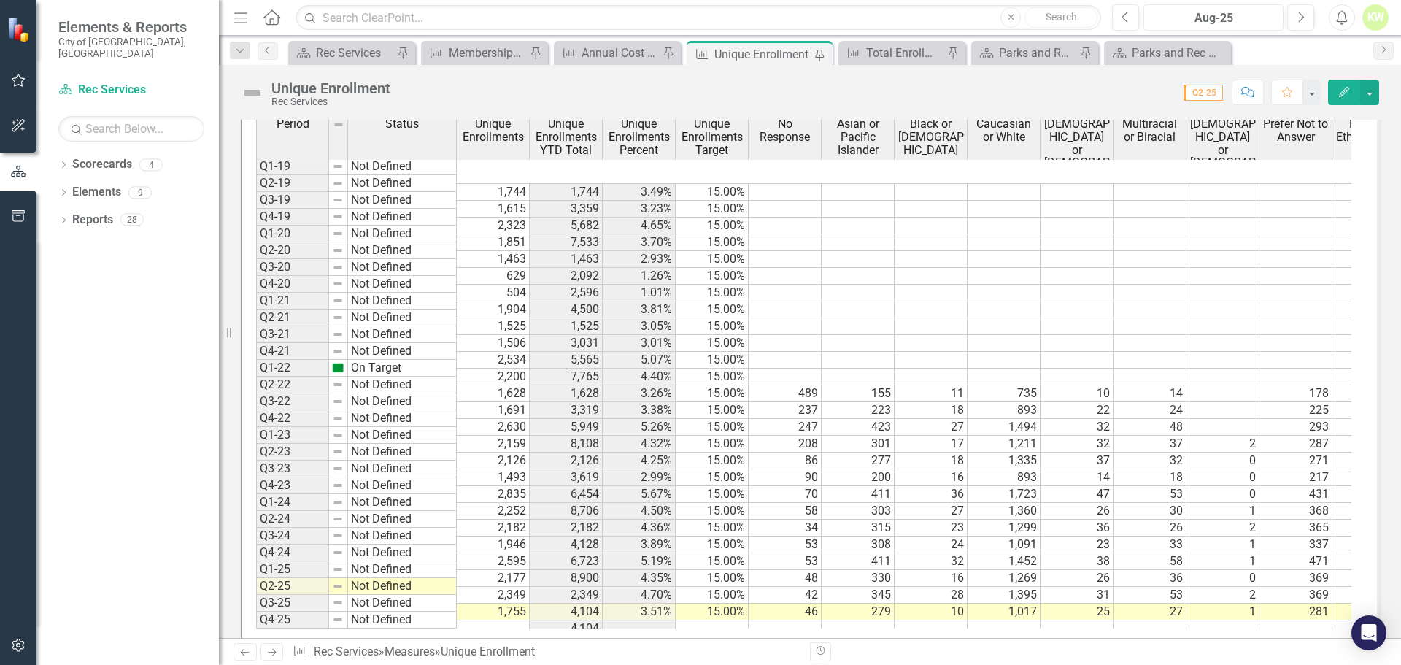
scroll to position [1030, 0]
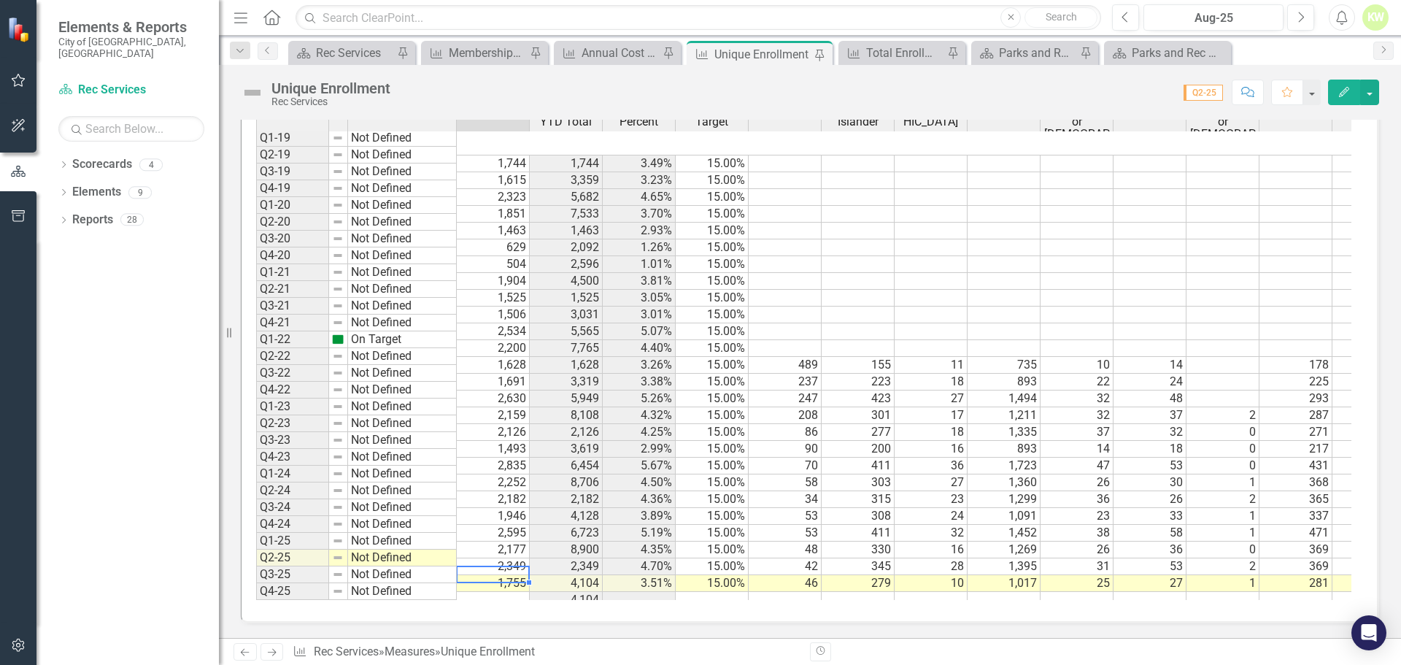
click at [497, 592] on td at bounding box center [493, 600] width 73 height 17
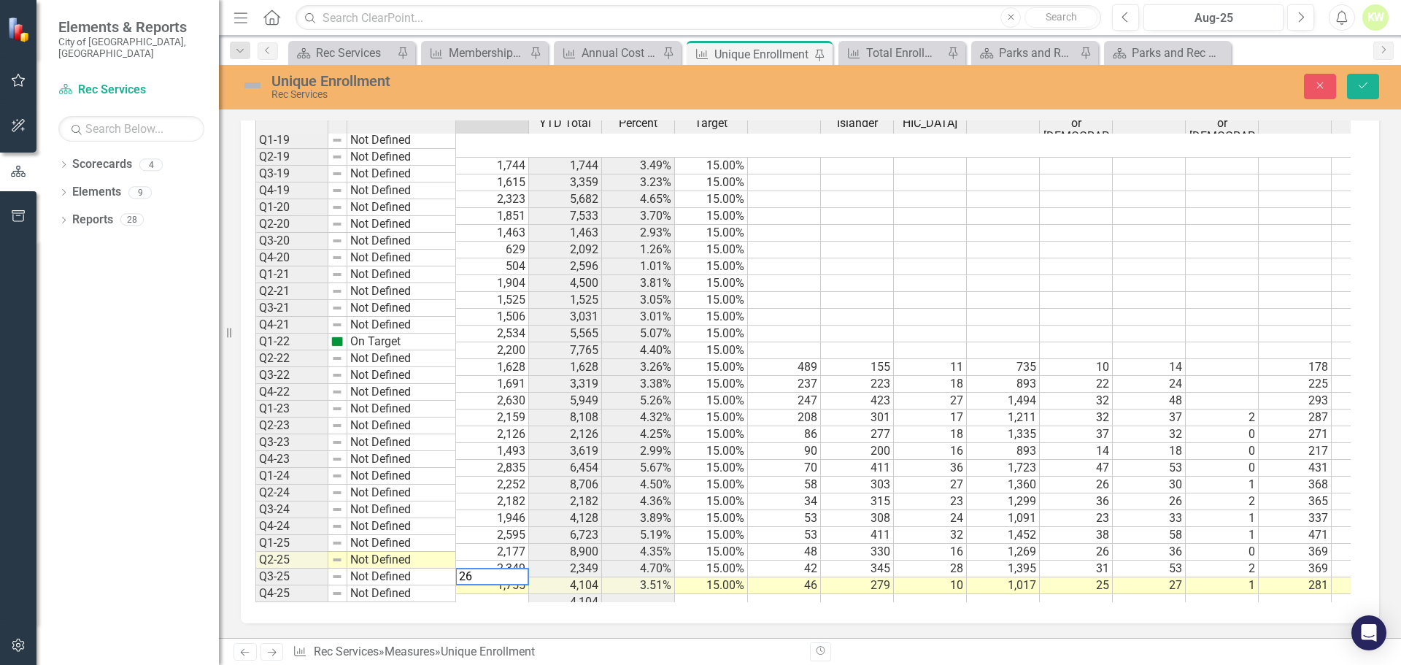
scroll to position [1031, 0]
type textarea "15"
type textarea "42"
type textarea "422"
type textarea "29"
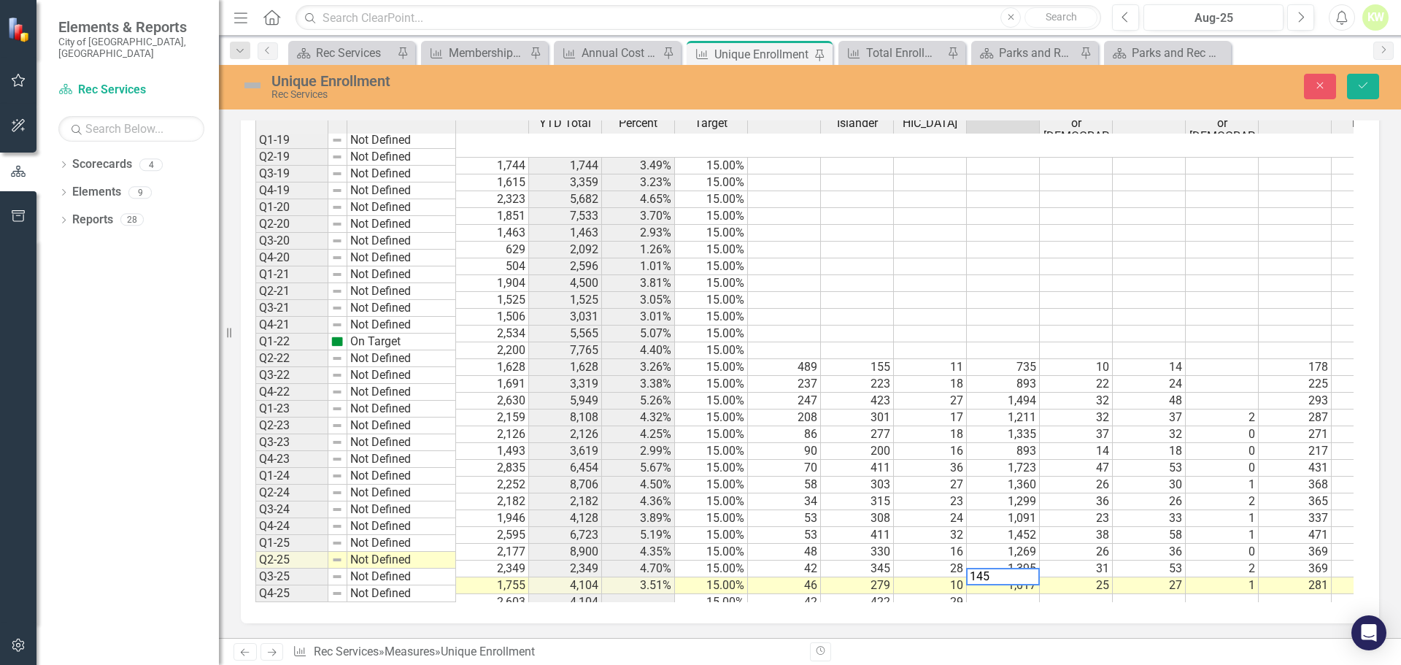
type textarea "1451"
type textarea "45"
type textarea "68"
type textarea "2"
type textarea "431"
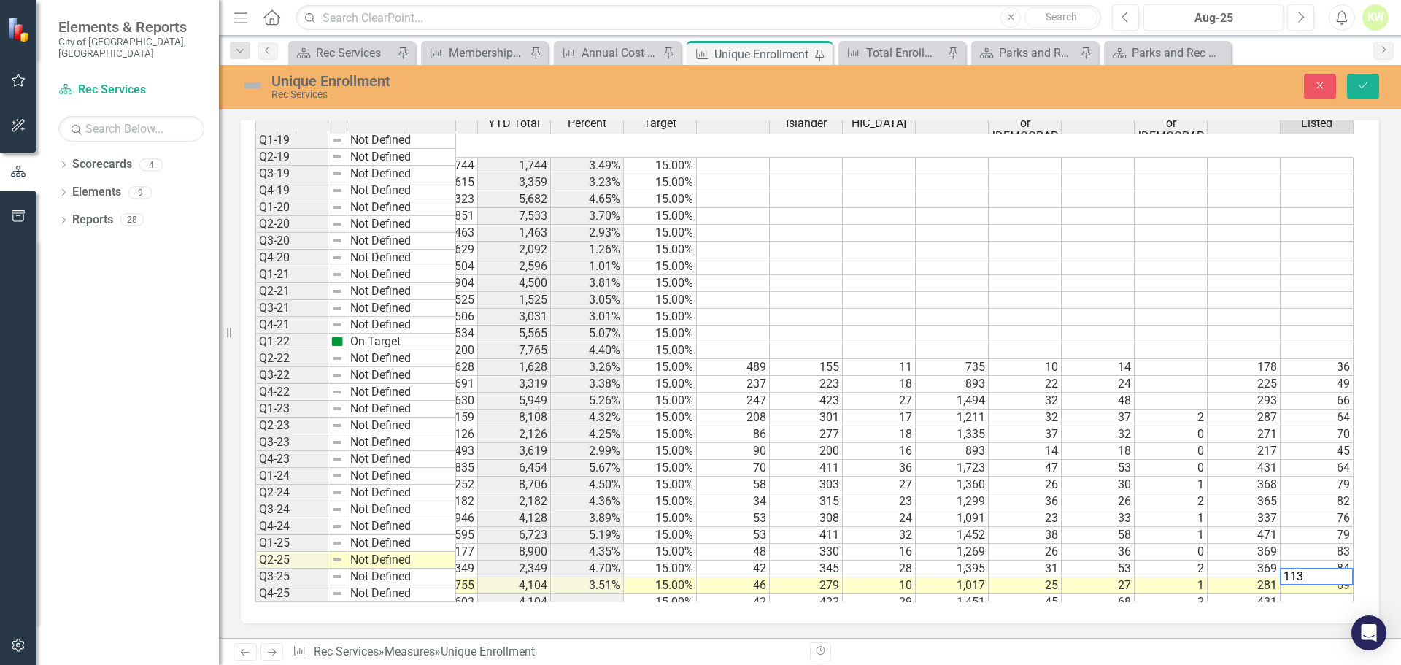
scroll to position [0, 124]
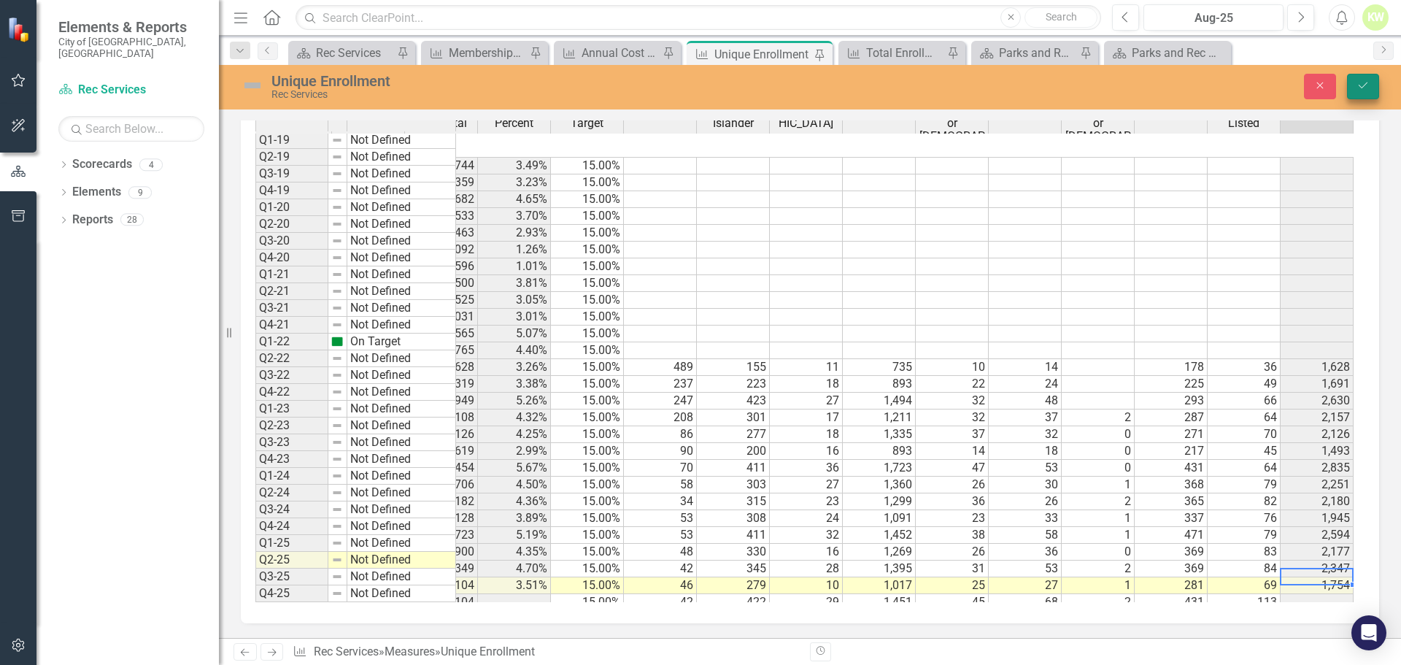
type textarea "113"
click at [1367, 94] on button "Save" at bounding box center [1363, 87] width 32 height 26
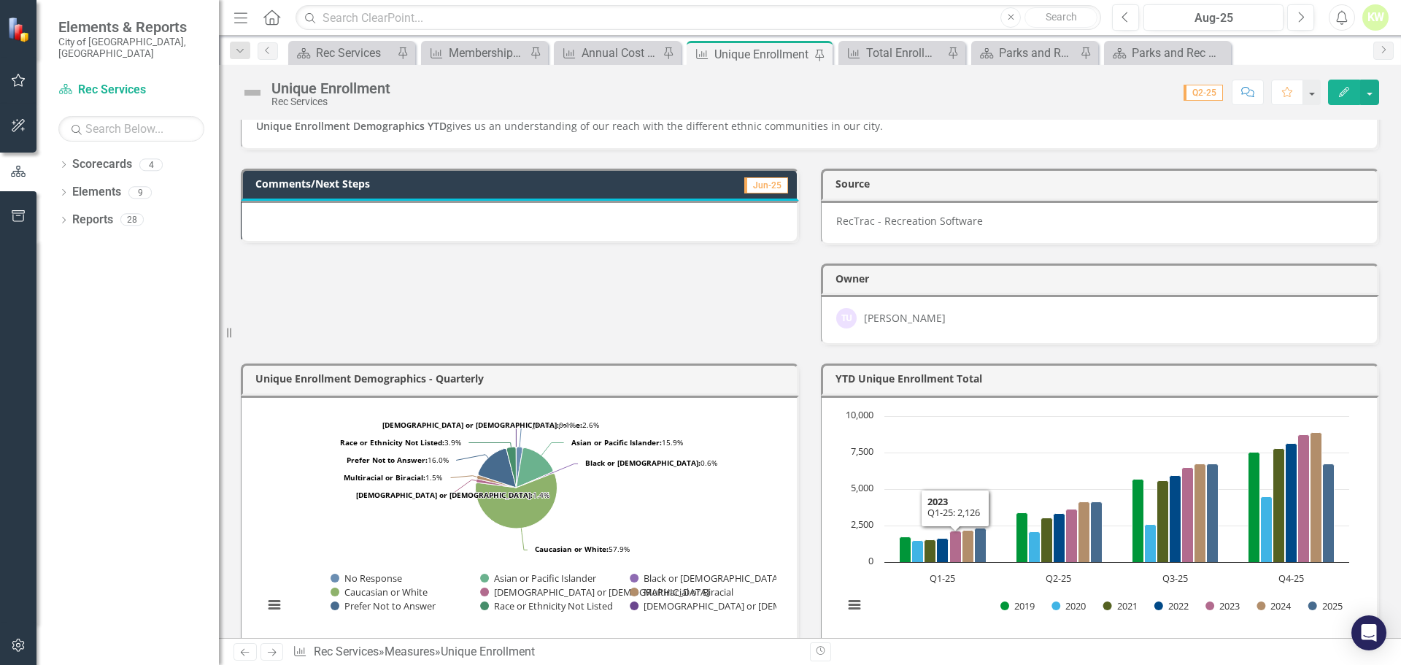
scroll to position [0, 0]
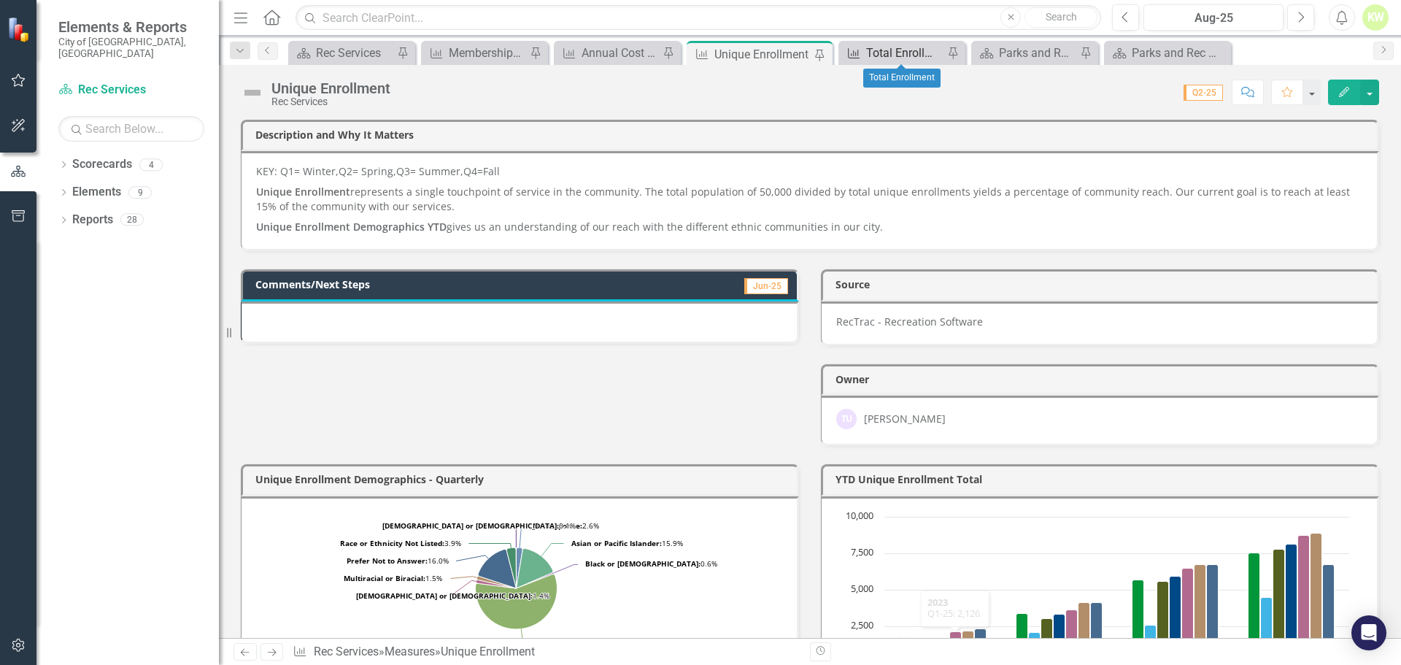
click at [894, 58] on div "Total Enrollment" at bounding box center [904, 53] width 77 height 18
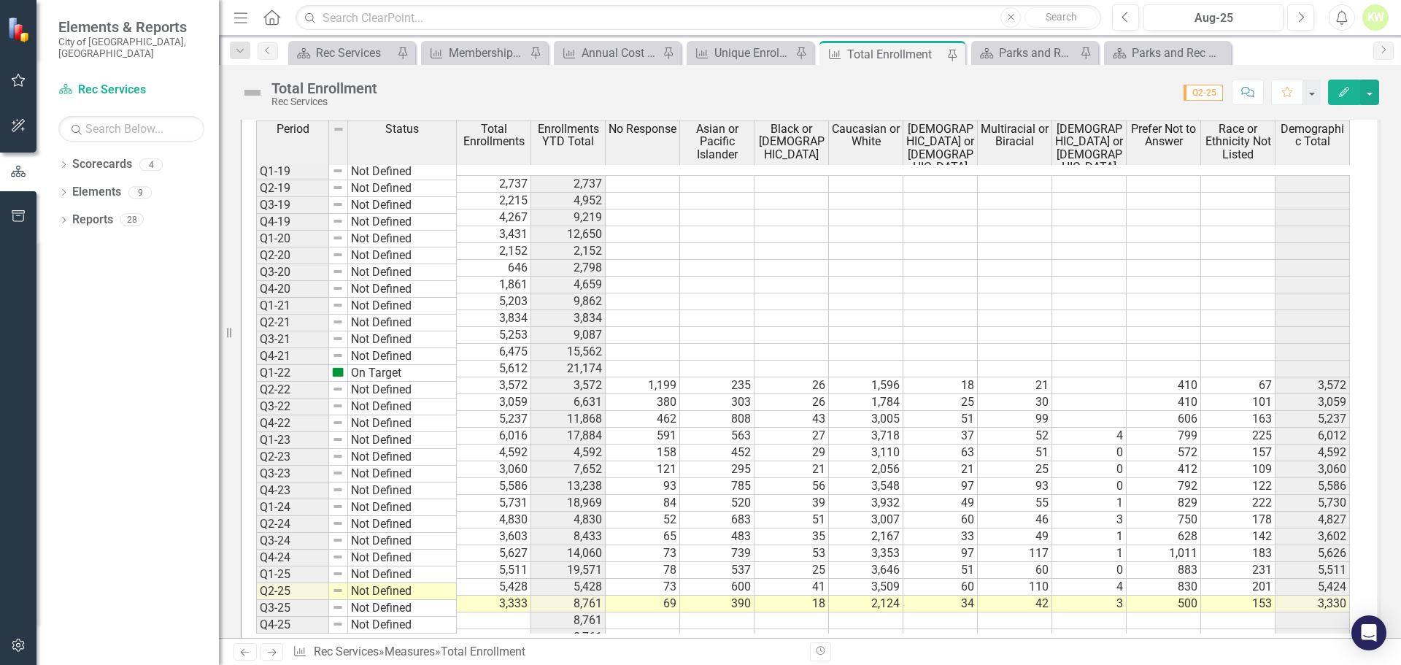
scroll to position [1213, 0]
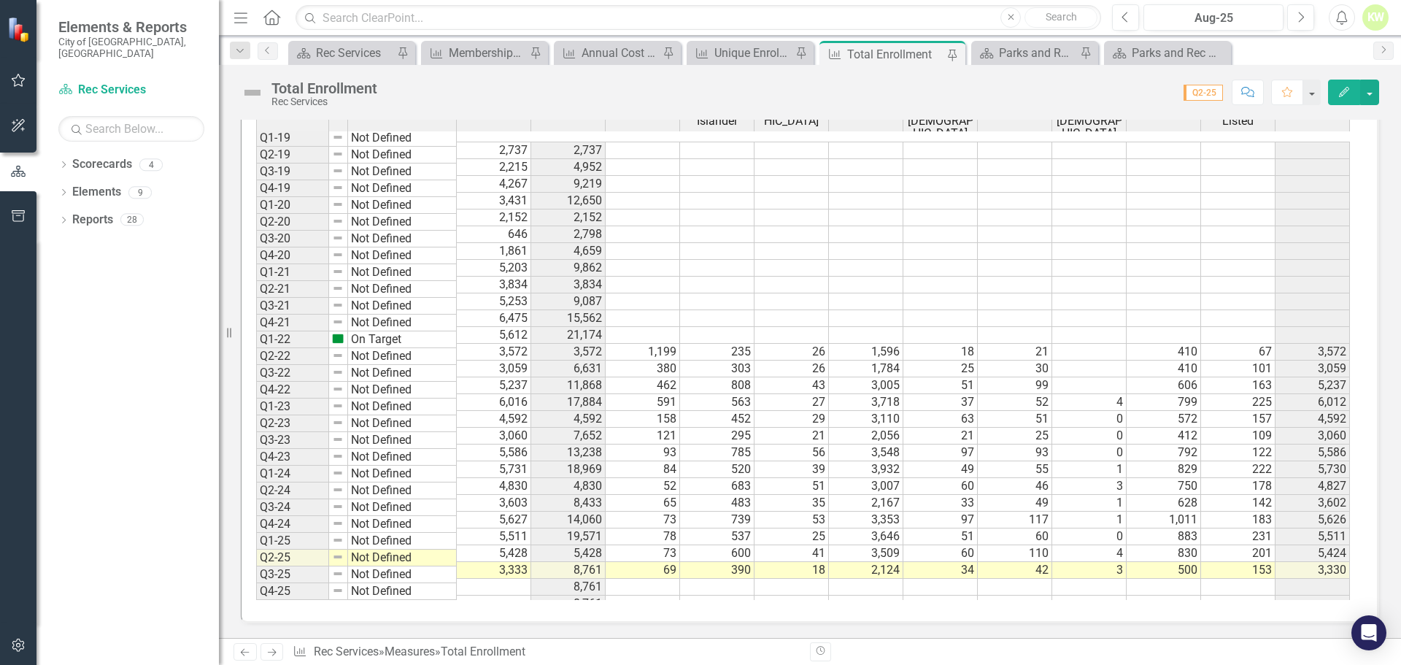
click at [498, 579] on td at bounding box center [494, 587] width 74 height 17
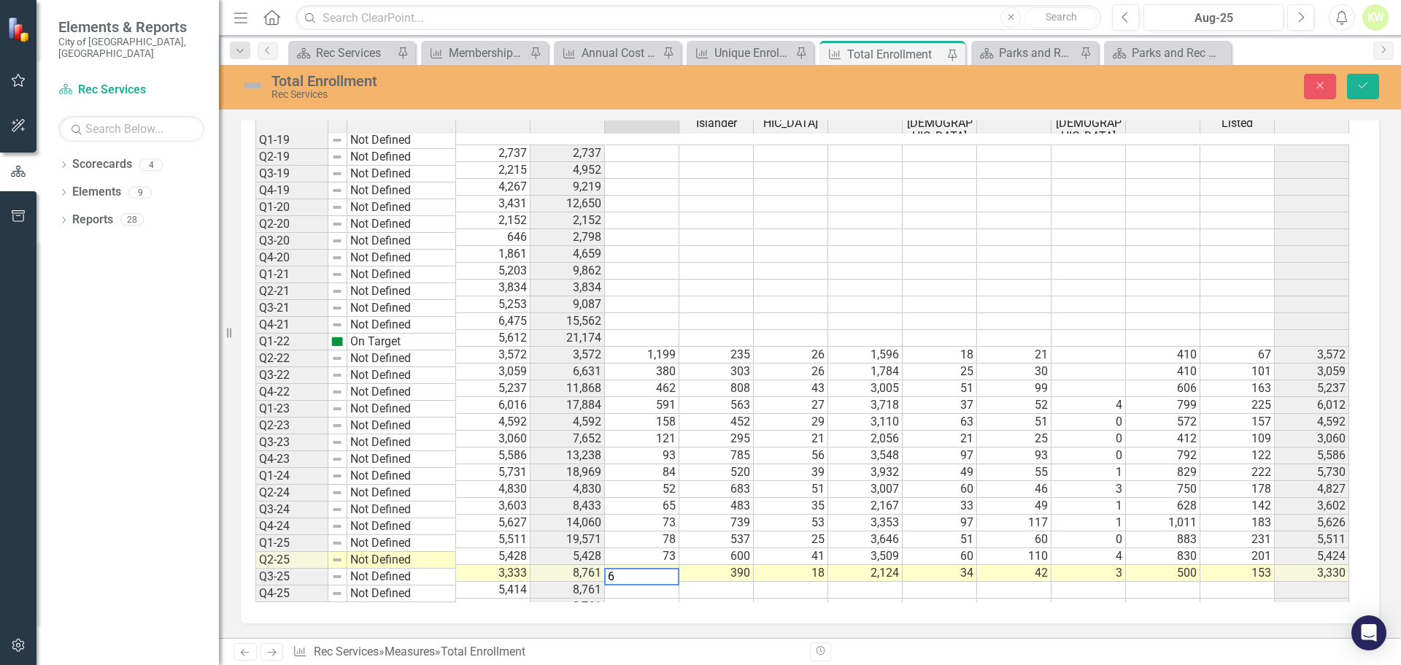
type textarea "63"
type textarea "744"
type textarea "52"
type textarea "3236"
type textarea "85"
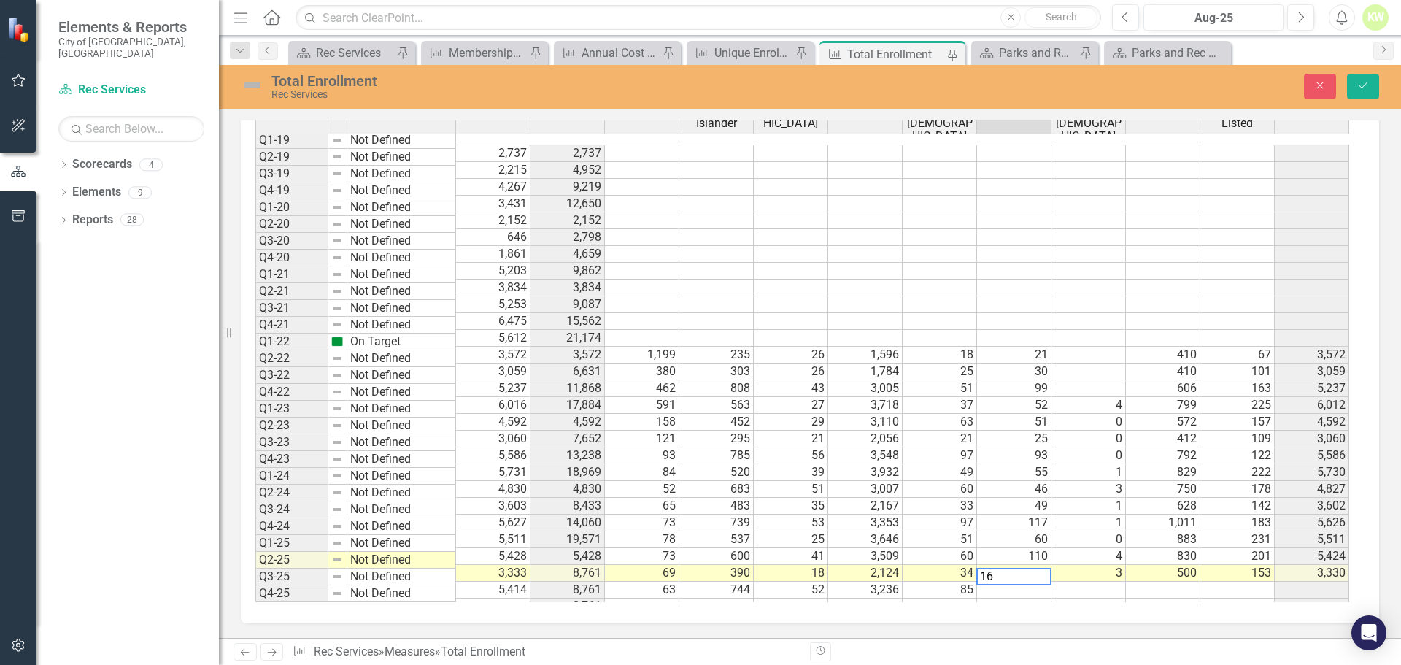
type textarea "160"
type textarea "2"
type textarea "847"
type textarea "225"
click at [1359, 86] on icon "submit" at bounding box center [1363, 85] width 9 height 6
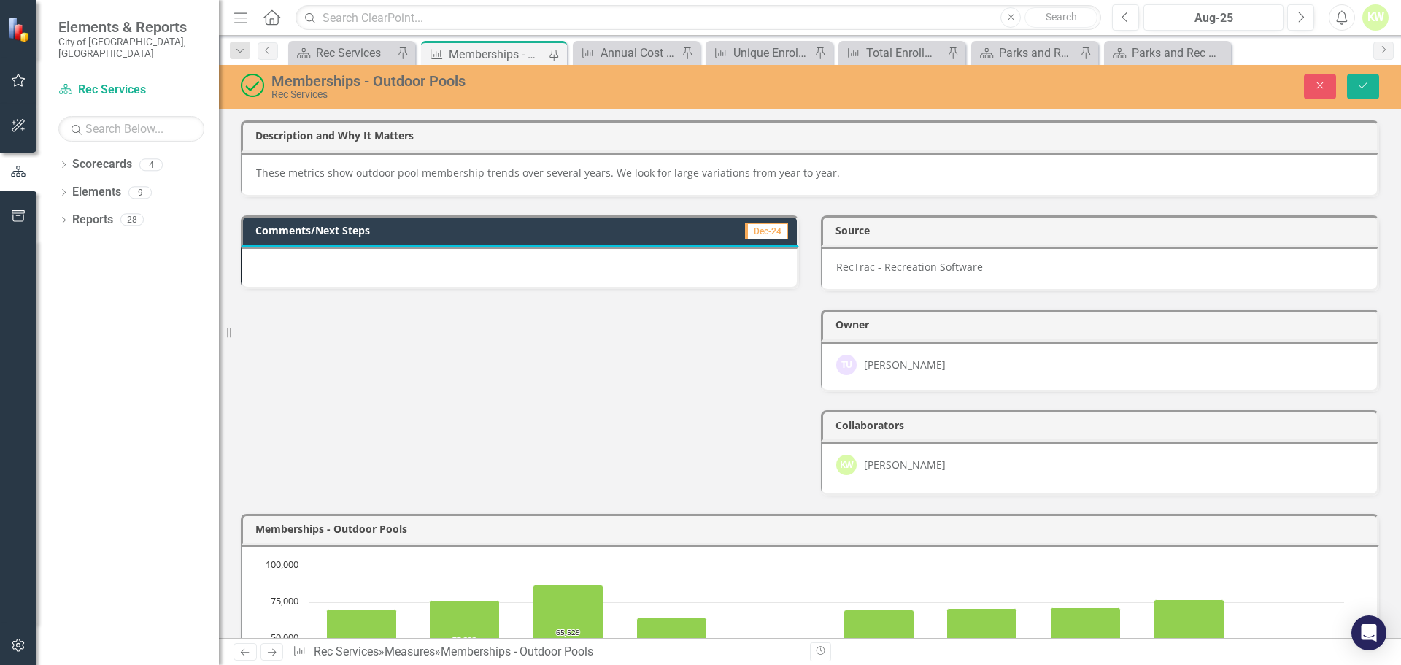
scroll to position [636, 0]
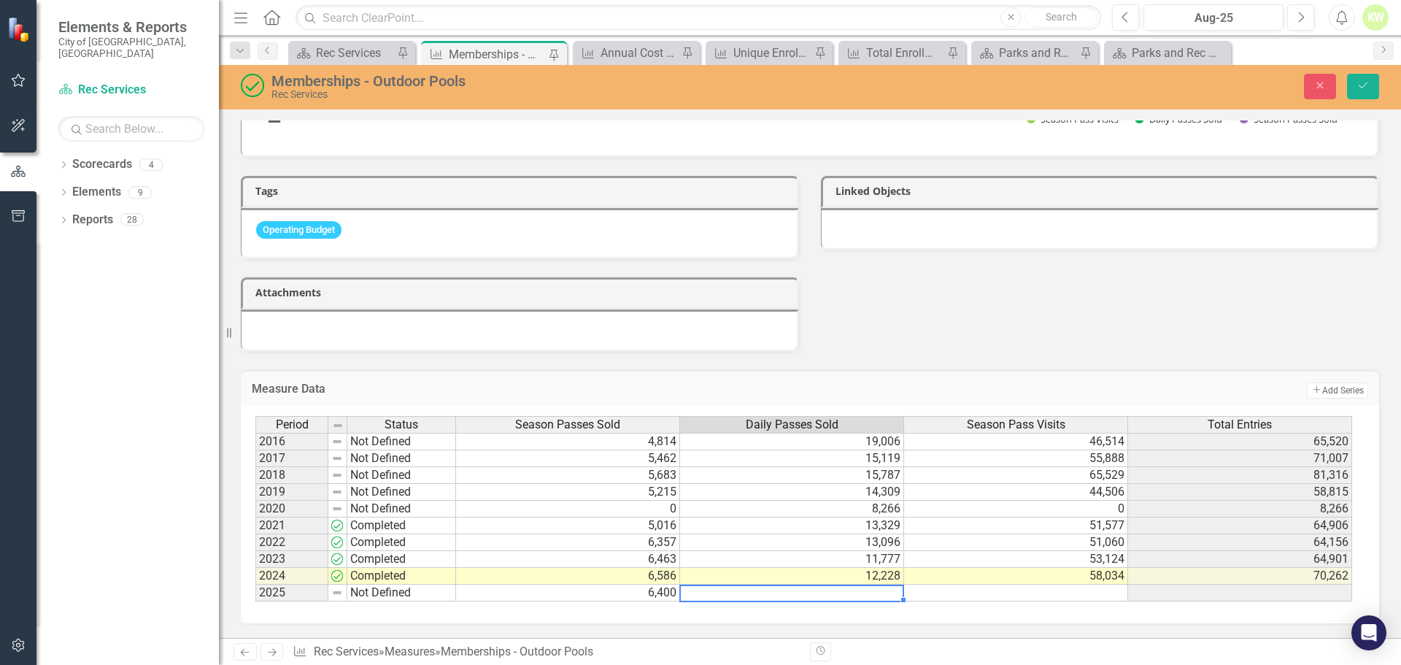
click at [871, 592] on td at bounding box center [792, 592] width 224 height 17
type textarea "11876"
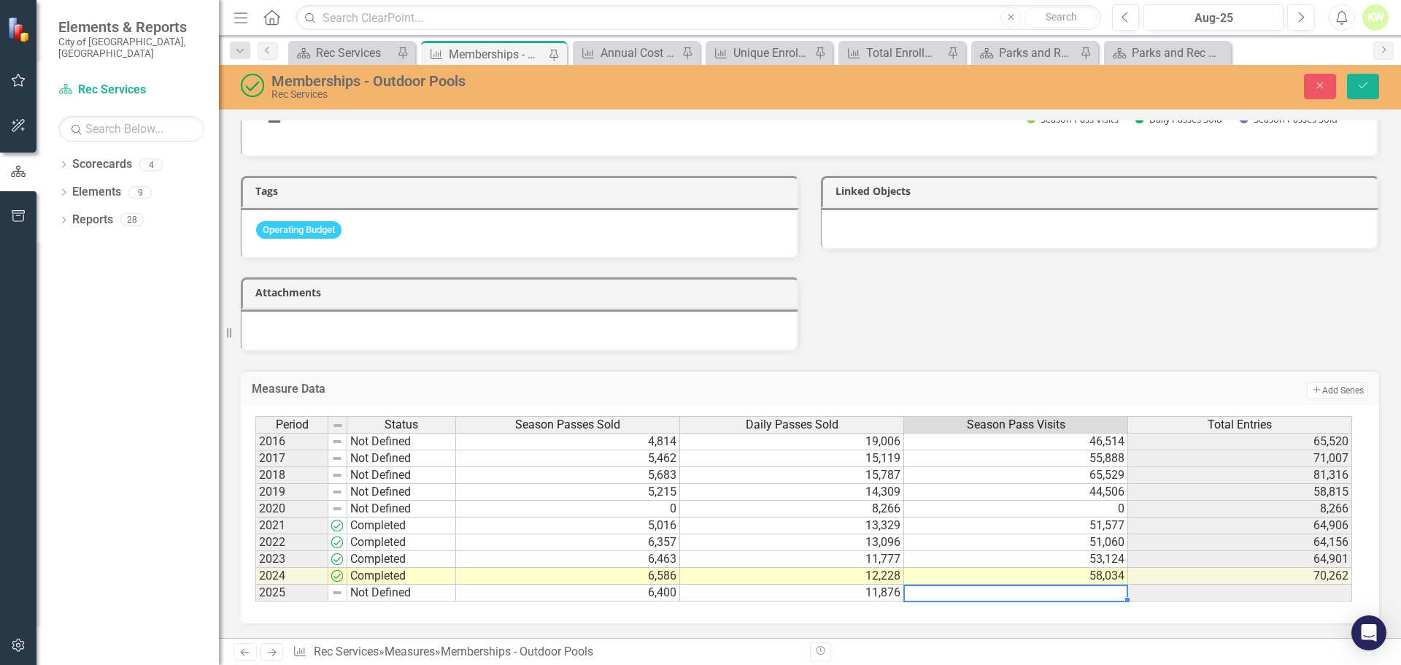
click at [1065, 591] on td at bounding box center [1016, 592] width 224 height 17
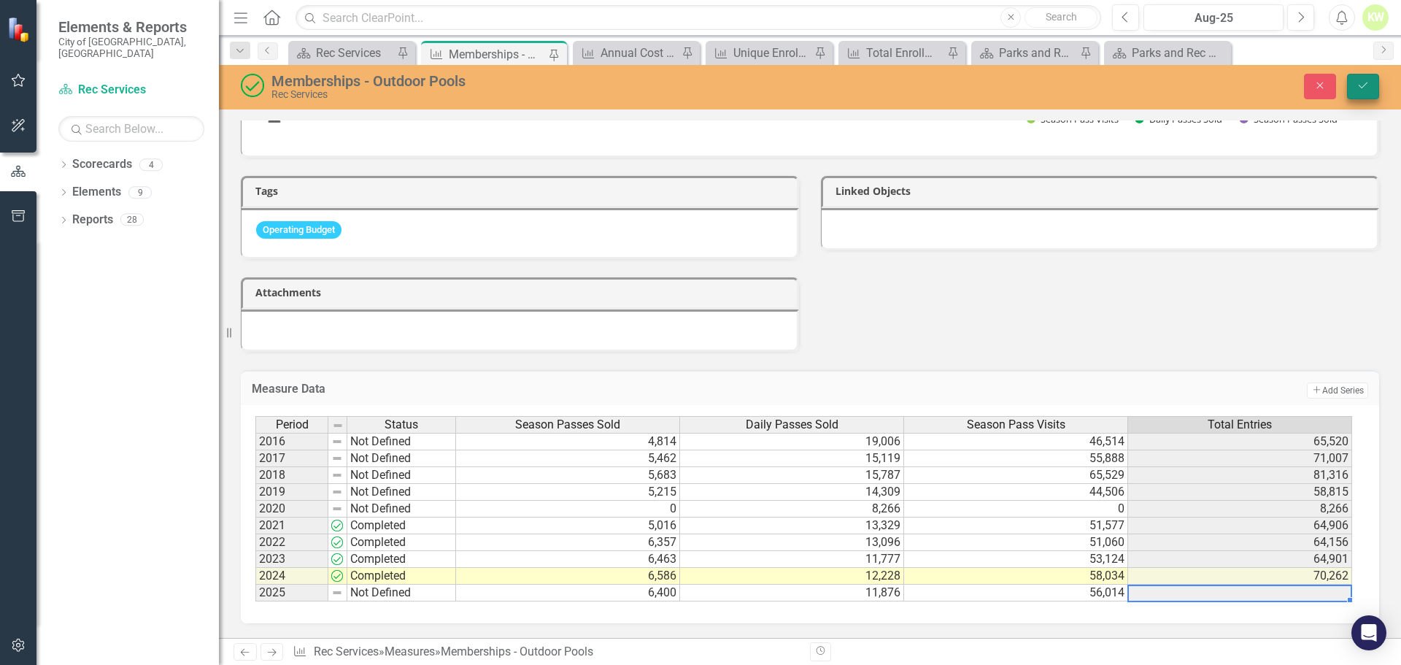
type textarea "56014"
click at [1368, 90] on icon "Save" at bounding box center [1362, 85] width 13 height 10
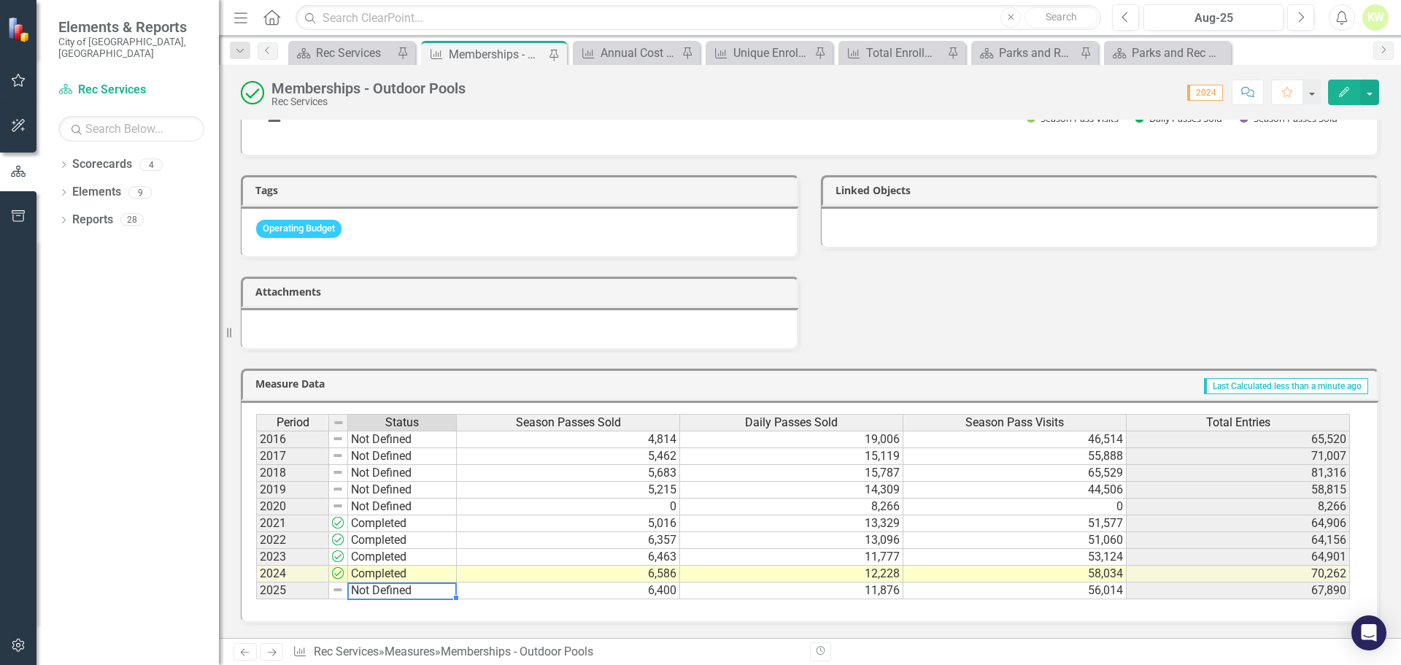
click at [360, 594] on td "Not Defined" at bounding box center [402, 590] width 109 height 17
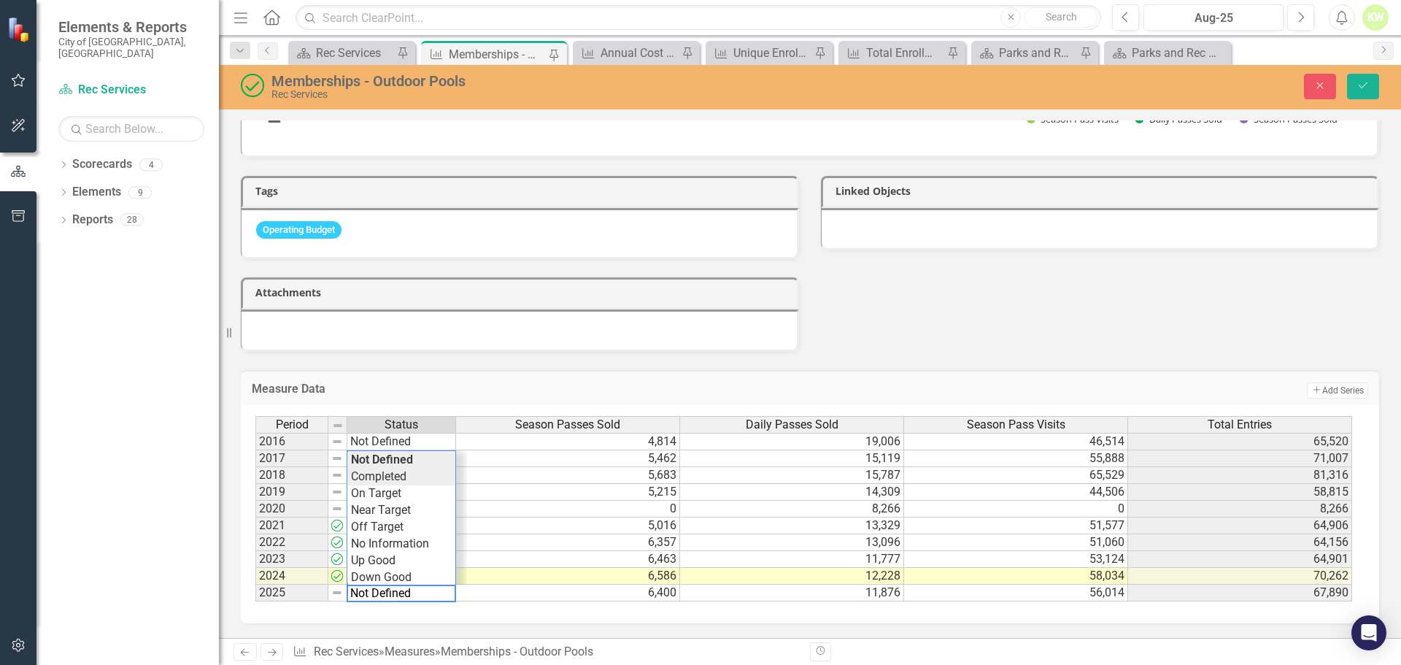
type textarea "Completed"
click at [408, 484] on div "Period Status Season Passes Sold Daily Passes Sold Season Pass Visits Total Ent…" at bounding box center [804, 509] width 1098 height 186
click at [1376, 88] on button "Save" at bounding box center [1363, 87] width 32 height 26
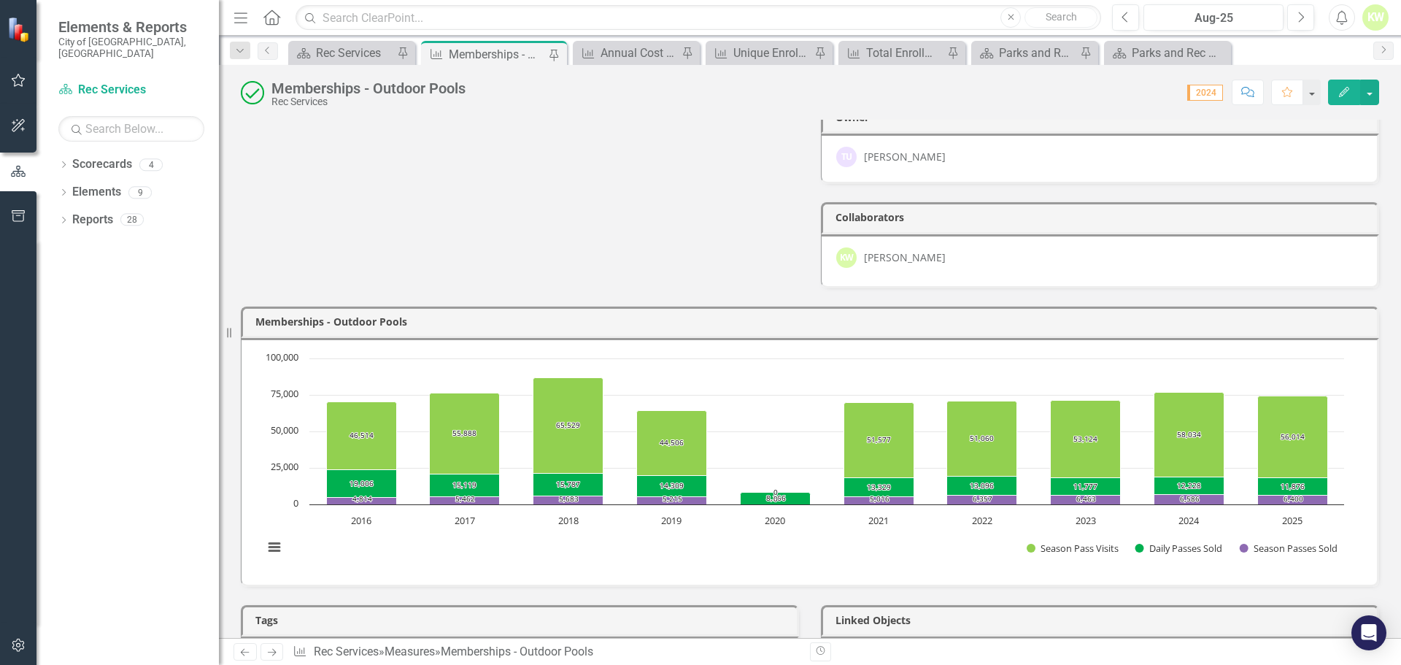
scroll to position [292, 0]
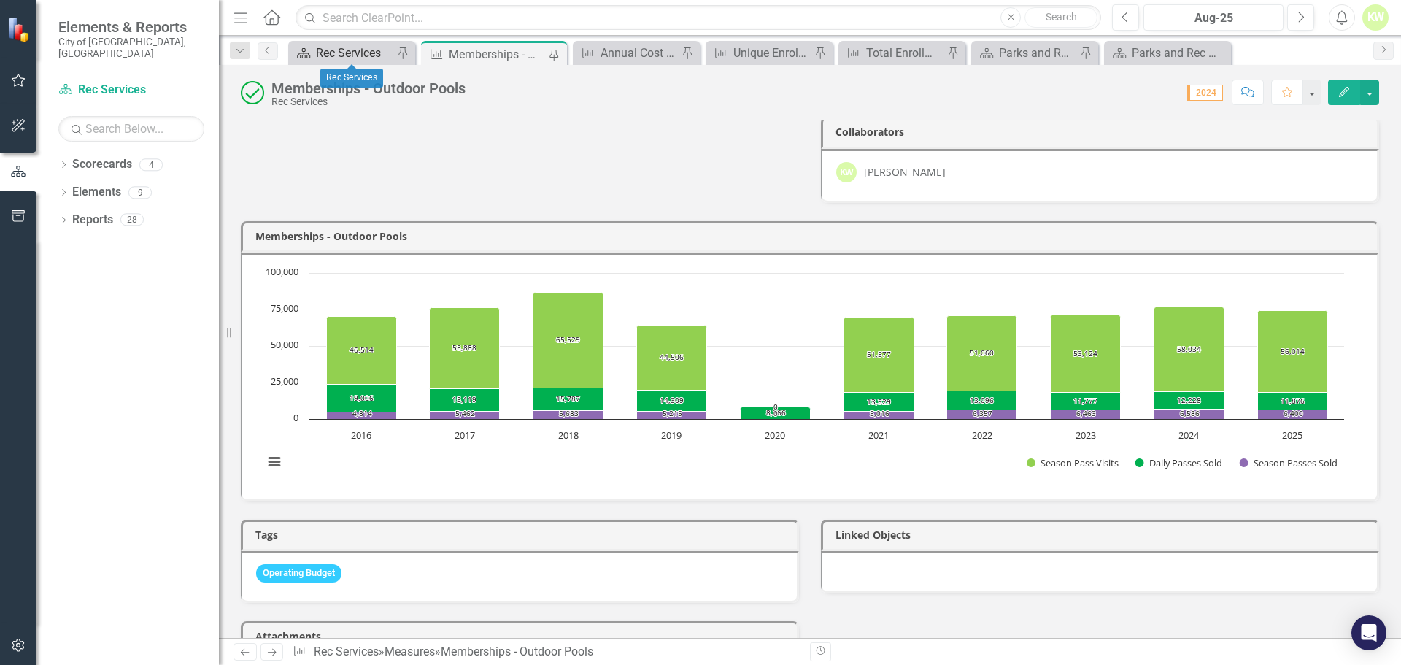
click at [380, 58] on div "Rec Services" at bounding box center [354, 53] width 77 height 18
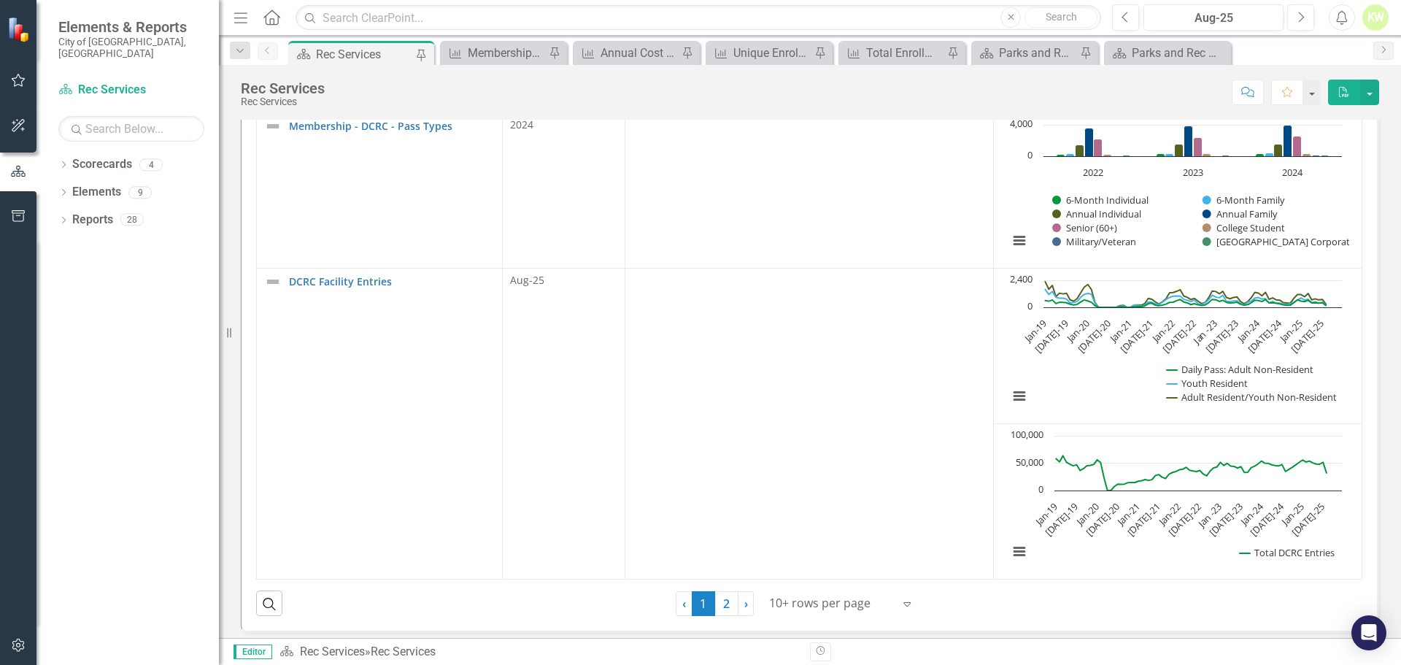
scroll to position [464, 0]
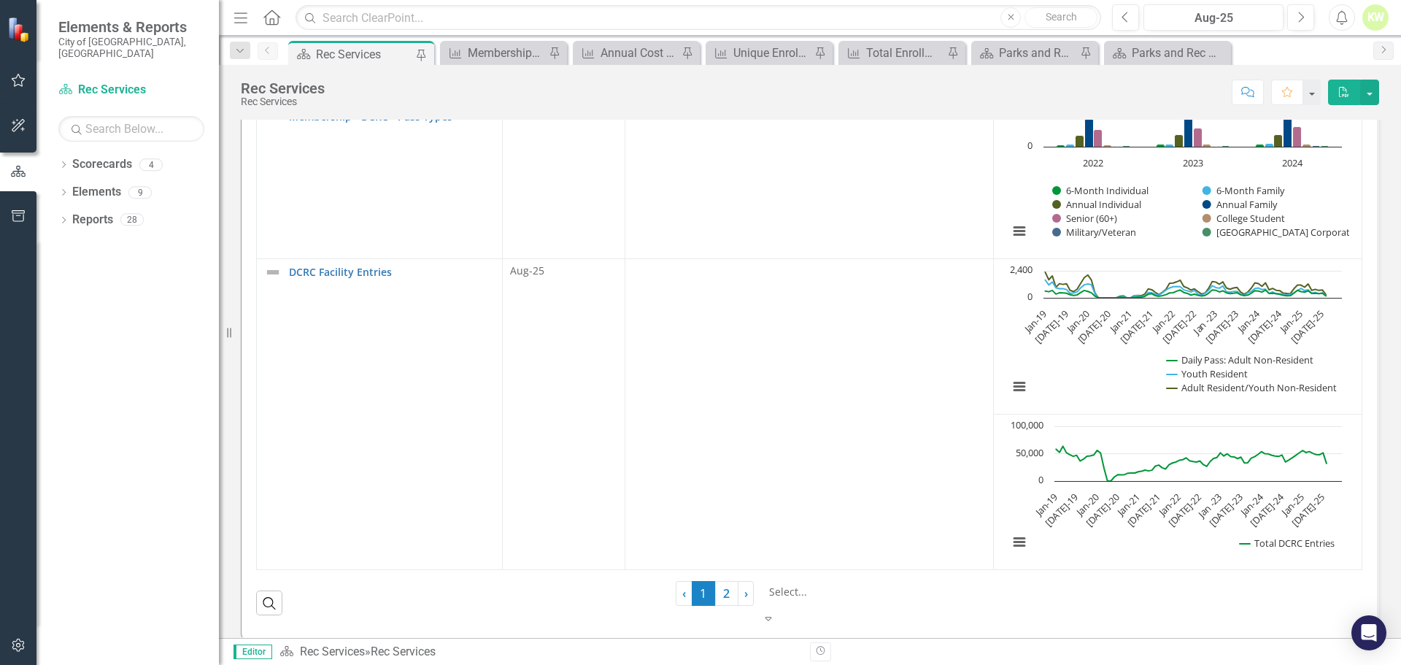
click at [877, 600] on div at bounding box center [842, 592] width 146 height 18
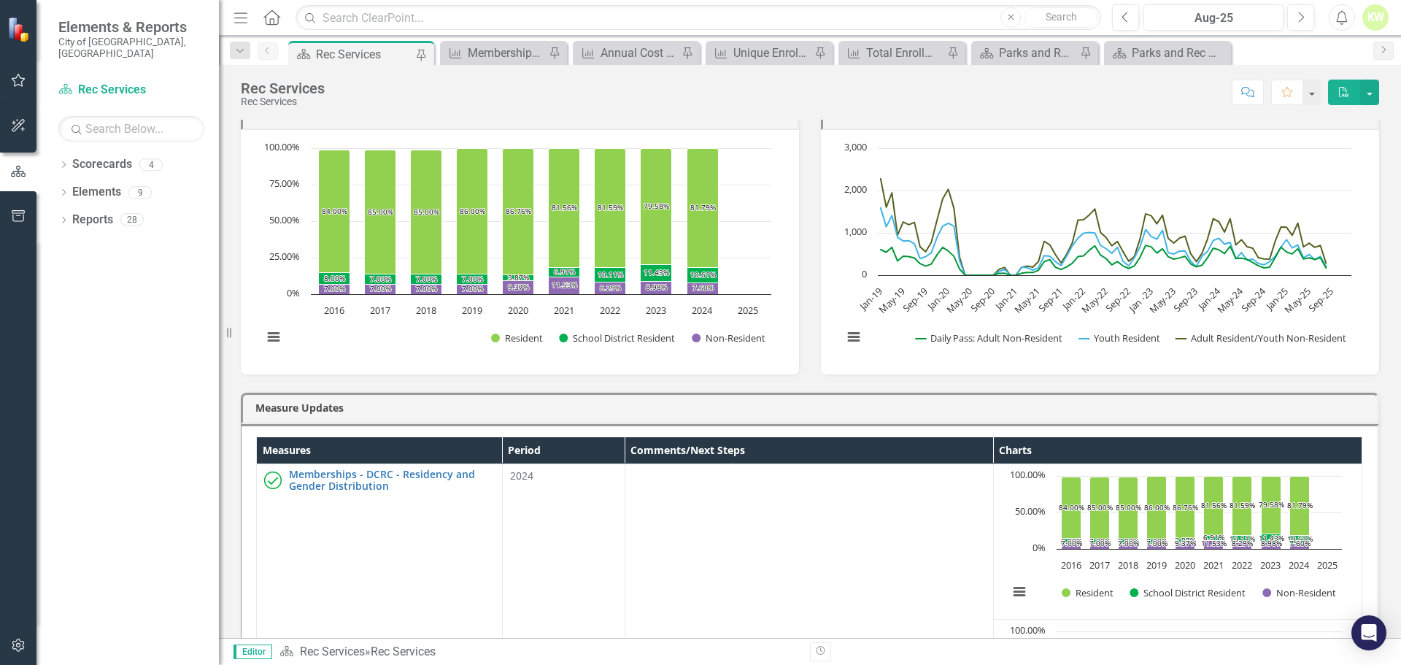
scroll to position [26, 0]
